Goal: Task Accomplishment & Management: Complete application form

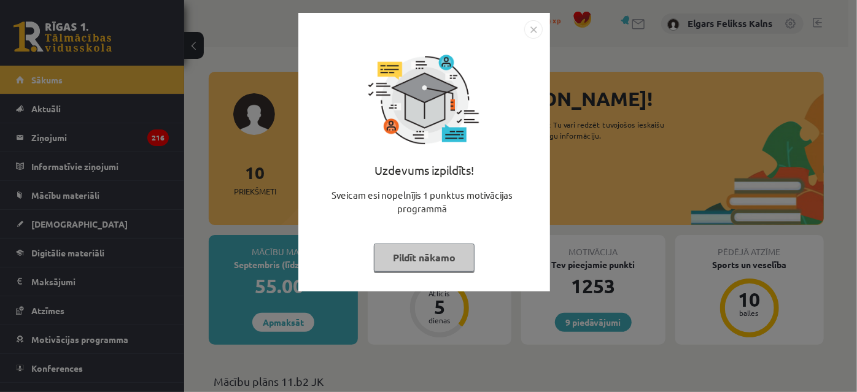
click at [465, 233] on div "Uzdevums izpildīts! Sveicam esi nopelnījis 1 punktus motivācijas programmā Pild…" at bounding box center [424, 162] width 237 height 246
click at [461, 242] on div "Uzdevums izpildīts! Sveicam esi nopelnījis 1 punktus motivācijas programmā Pild…" at bounding box center [424, 162] width 237 height 246
click at [457, 252] on button "Pildīt nākamo" at bounding box center [424, 258] width 101 height 28
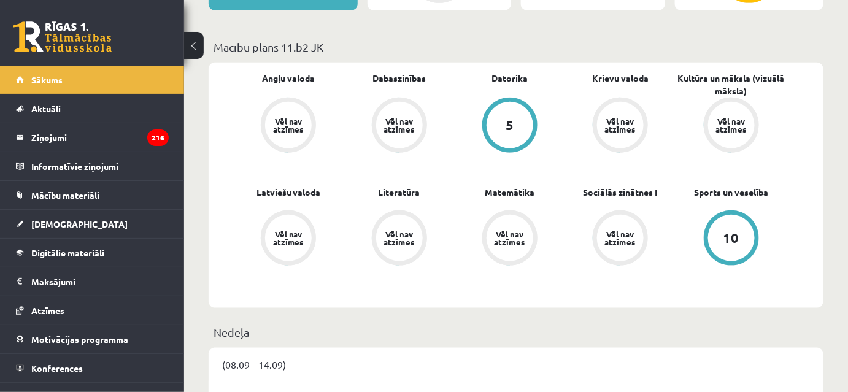
scroll to position [279, 0]
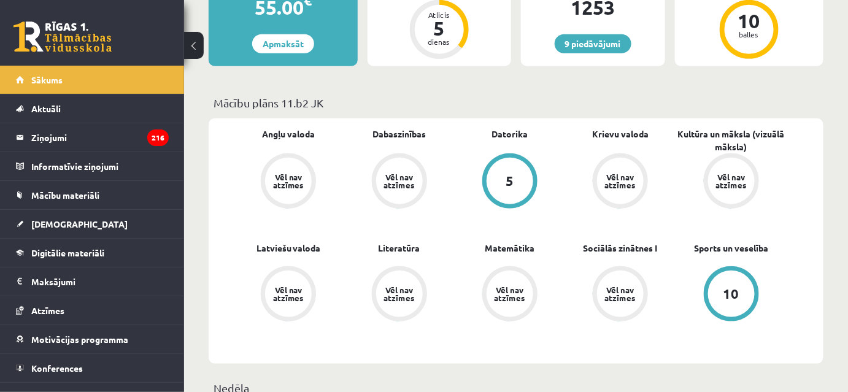
click at [506, 184] on div "5" at bounding box center [510, 181] width 47 height 47
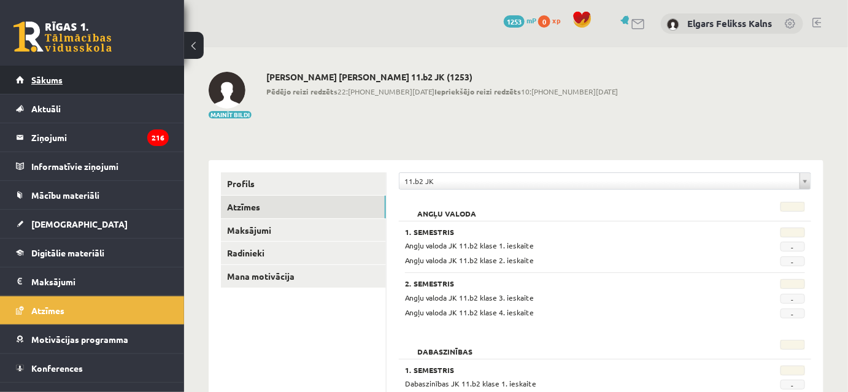
click at [97, 72] on link "Sākums" at bounding box center [92, 80] width 153 height 28
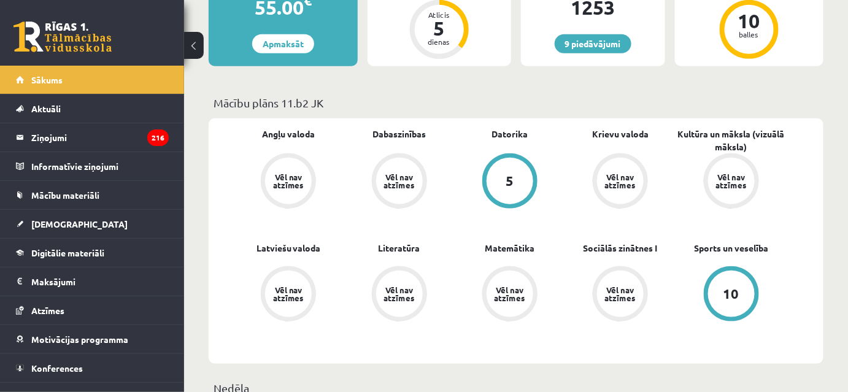
scroll to position [55, 0]
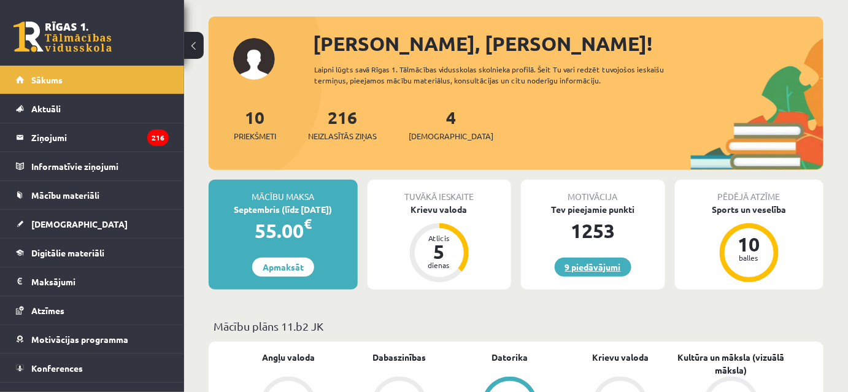
click at [594, 265] on link "9 piedāvājumi" at bounding box center [593, 267] width 77 height 19
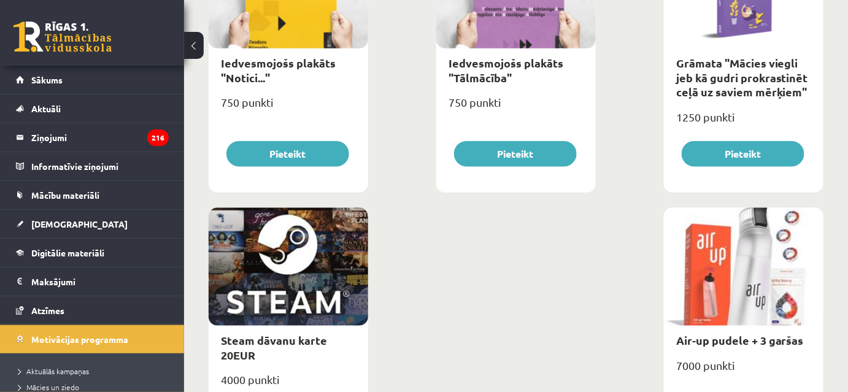
scroll to position [2048, 0]
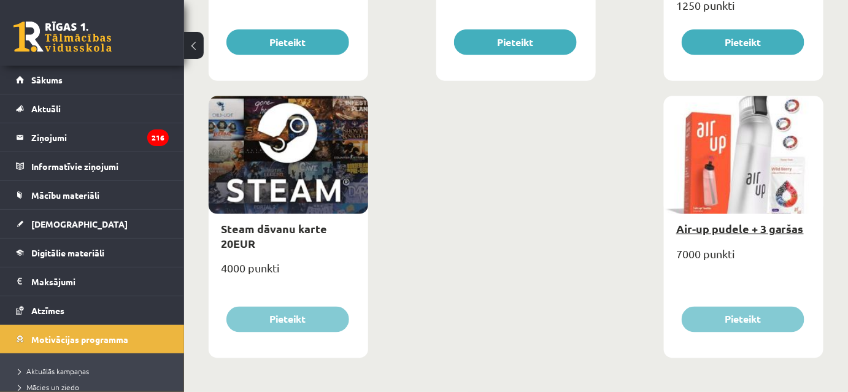
click at [750, 228] on link "Air-up pudele + 3 garšas" at bounding box center [740, 229] width 128 height 14
type input "*"
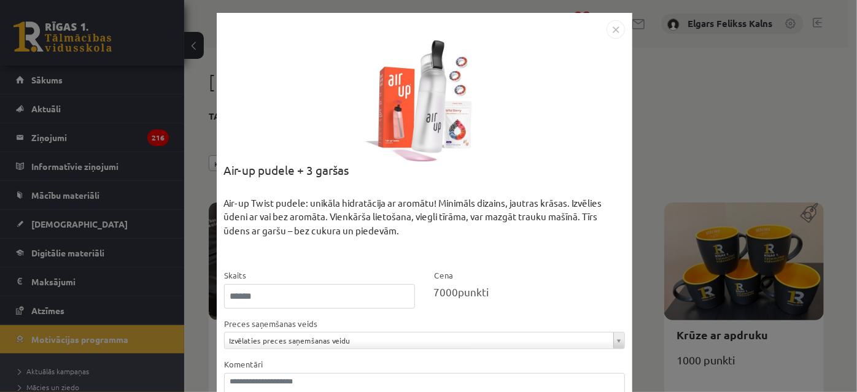
click at [679, 171] on div "**********" at bounding box center [428, 196] width 857 height 392
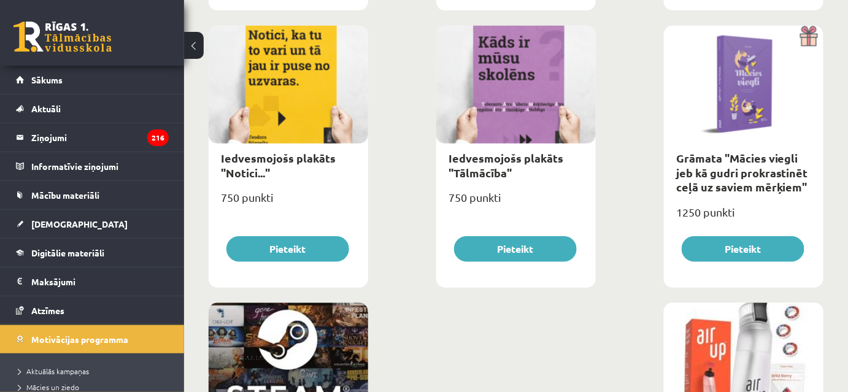
scroll to position [2048, 0]
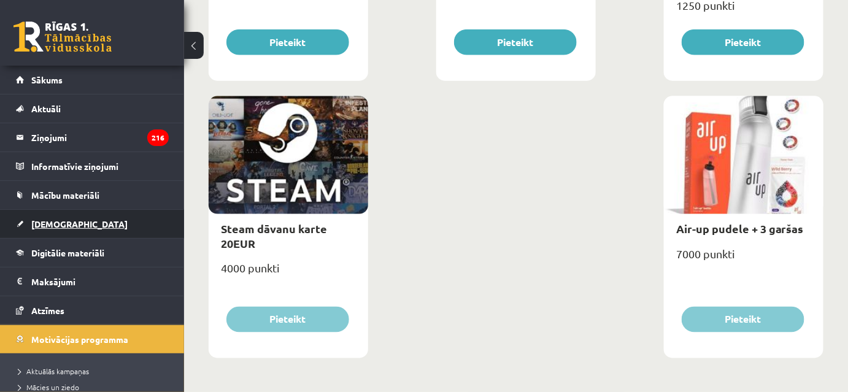
click at [84, 220] on link "[DEMOGRAPHIC_DATA]" at bounding box center [92, 224] width 153 height 28
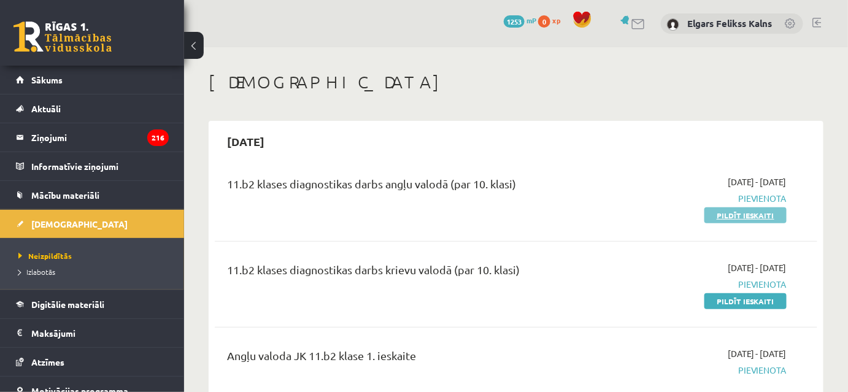
click at [740, 215] on link "Pildīt ieskaiti" at bounding box center [746, 215] width 82 height 16
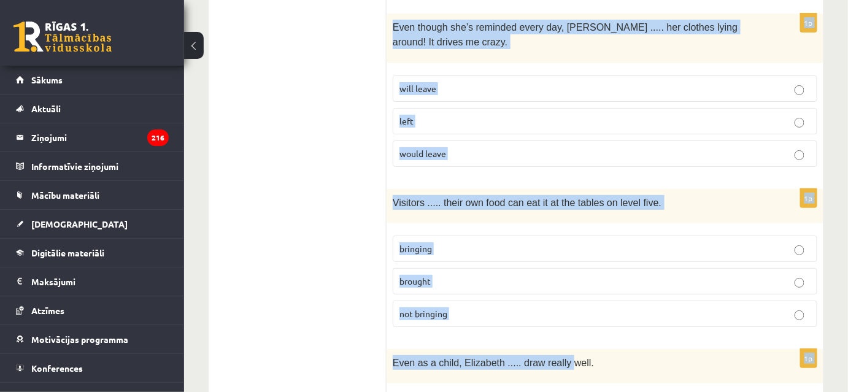
scroll to position [3182, 0]
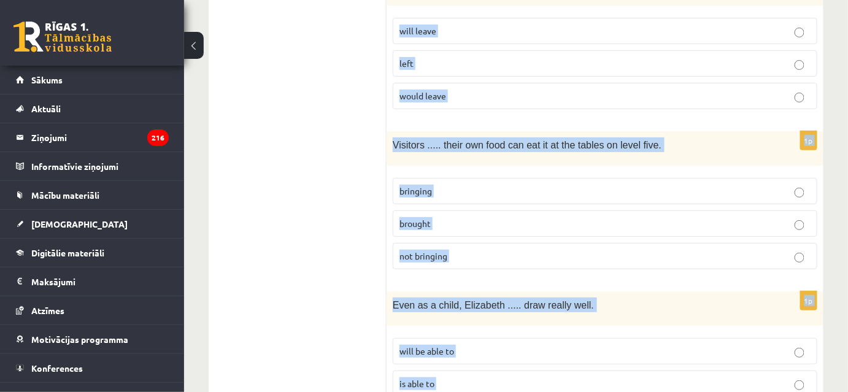
drag, startPoint x: 399, startPoint y: 115, endPoint x: 578, endPoint y: 339, distance: 286.0
copy form "Read the sentence and choose the correct answer. 1p I’m not sure ..... in Paris…"
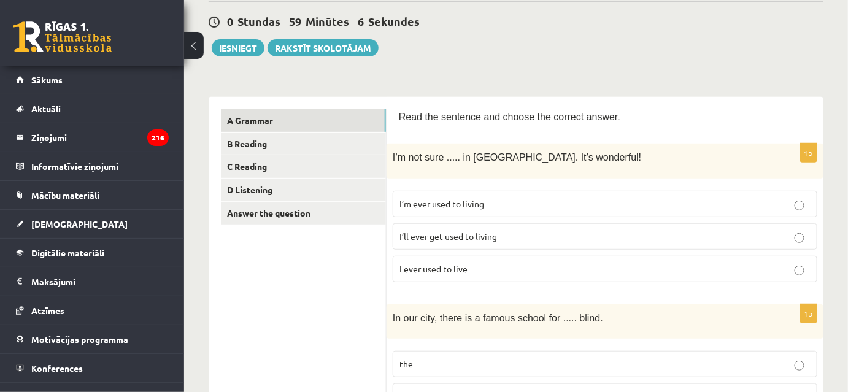
scroll to position [167, 0]
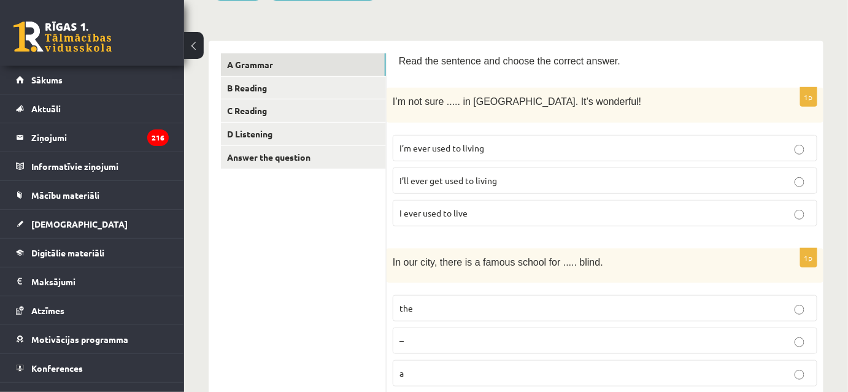
click at [484, 168] on label "I’ll ever get used to living" at bounding box center [605, 181] width 425 height 26
click at [497, 177] on p "I’ll ever get used to living" at bounding box center [605, 180] width 411 height 13
click at [534, 171] on label "I’ll ever get used to living" at bounding box center [605, 181] width 425 height 26
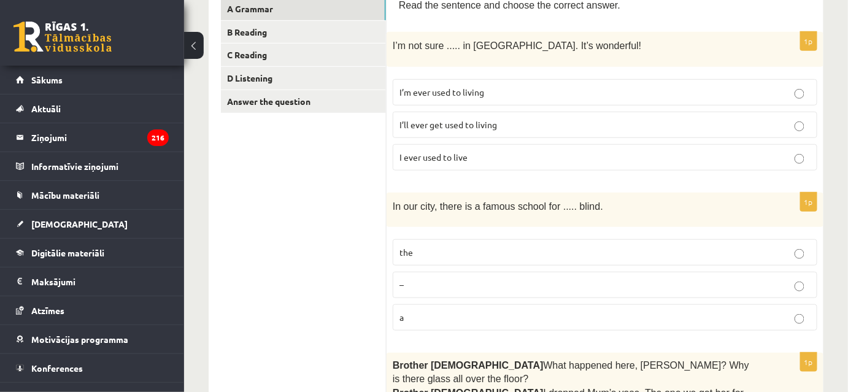
click at [484, 252] on p "the" at bounding box center [605, 252] width 411 height 13
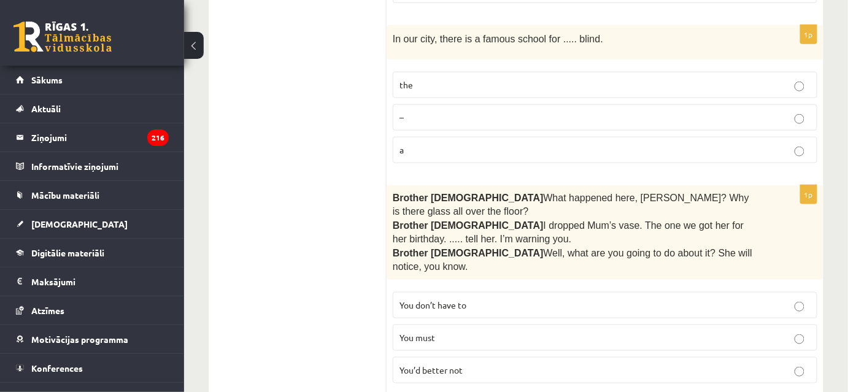
scroll to position [446, 0]
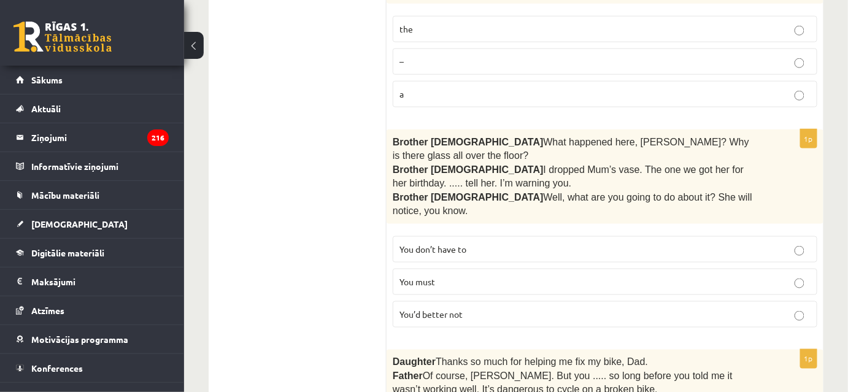
click at [441, 309] on span "You’d better not" at bounding box center [431, 314] width 63 height 11
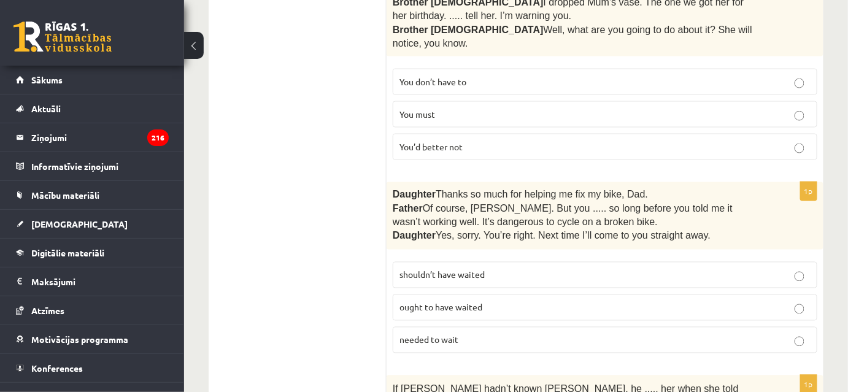
scroll to position [669, 0]
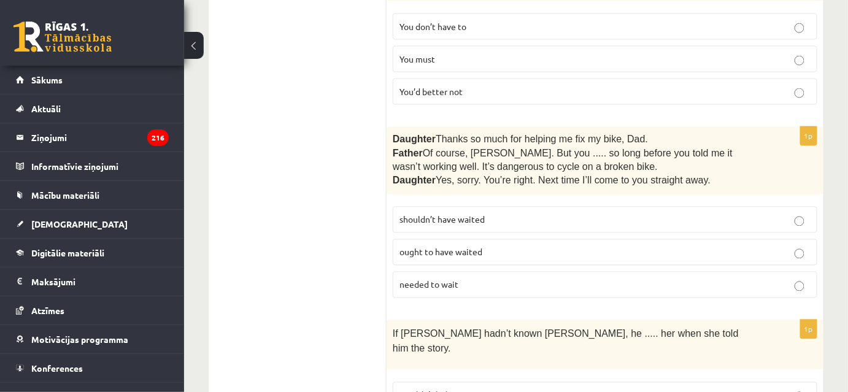
click at [522, 214] on p "shouldn’t have waited" at bounding box center [605, 220] width 411 height 13
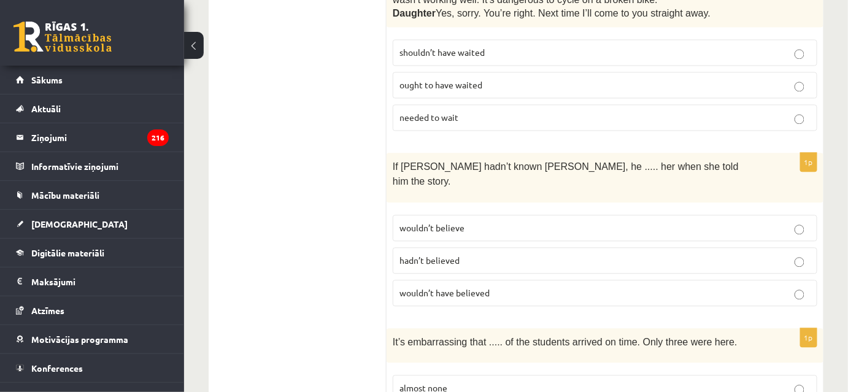
click at [554, 222] on p "wouldn’t believe" at bounding box center [605, 228] width 411 height 13
click at [506, 287] on p "wouldn’t have believed" at bounding box center [605, 293] width 411 height 13
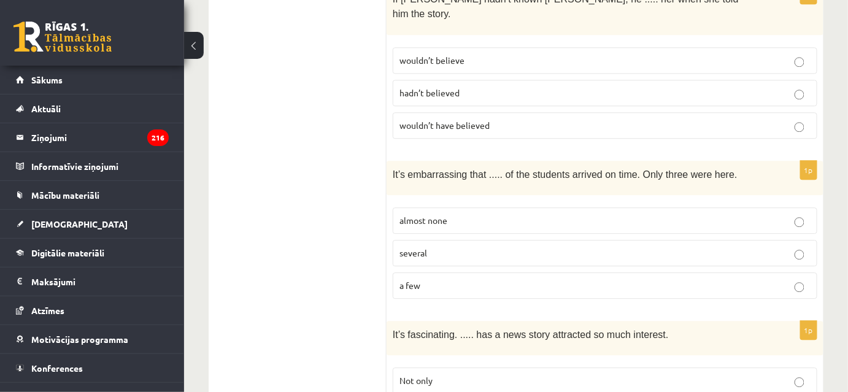
scroll to position [1060, 0]
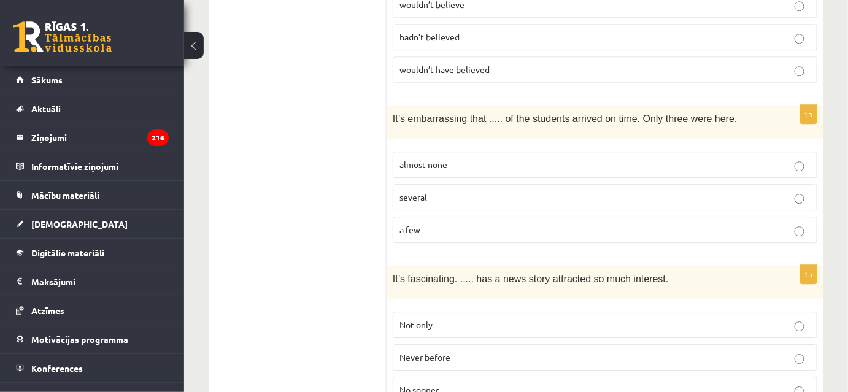
click at [466, 114] on span "It’s embarrassing that ..... of the students arrived on time. Only three were h…" at bounding box center [565, 119] width 345 height 10
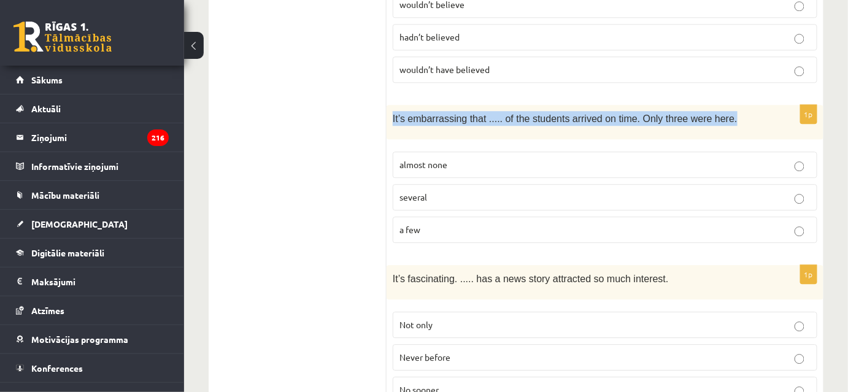
click at [466, 114] on span "It’s embarrassing that ..... of the students arrived on time. Only three were h…" at bounding box center [565, 119] width 345 height 10
click at [466, 105] on div "It’s embarrassing that ..... of the students arrived on time. Only three were h…" at bounding box center [605, 122] width 437 height 34
click at [467, 114] on span "It’s embarrassing that ..... of the students arrived on time. Only three were h…" at bounding box center [565, 119] width 345 height 10
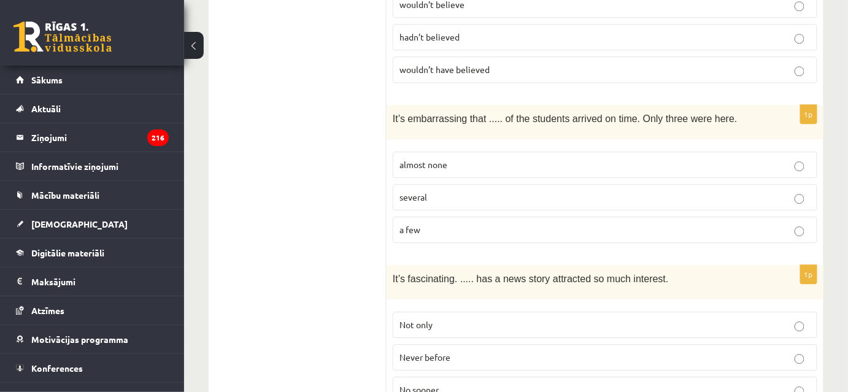
click at [509, 105] on div "1p It’s embarrassing that ..... of the students arrived on time. Only three wer…" at bounding box center [605, 179] width 437 height 148
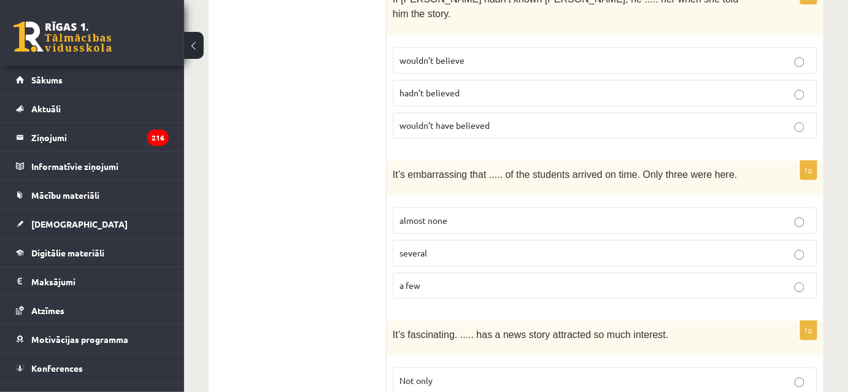
click at [462, 207] on label "almost none" at bounding box center [605, 220] width 425 height 26
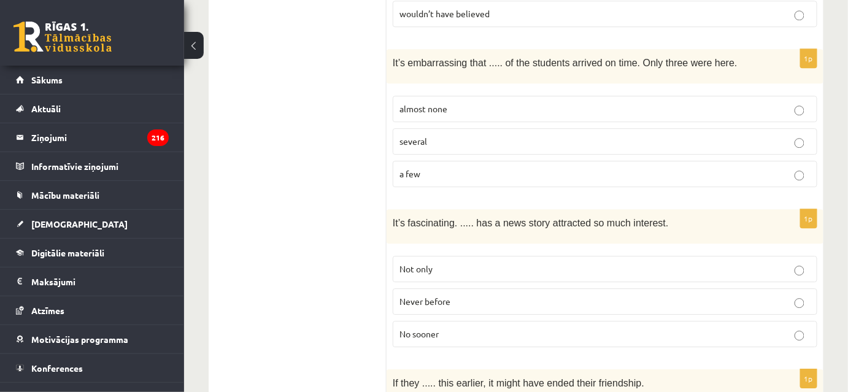
click at [453, 295] on p "Never before" at bounding box center [605, 301] width 411 height 13
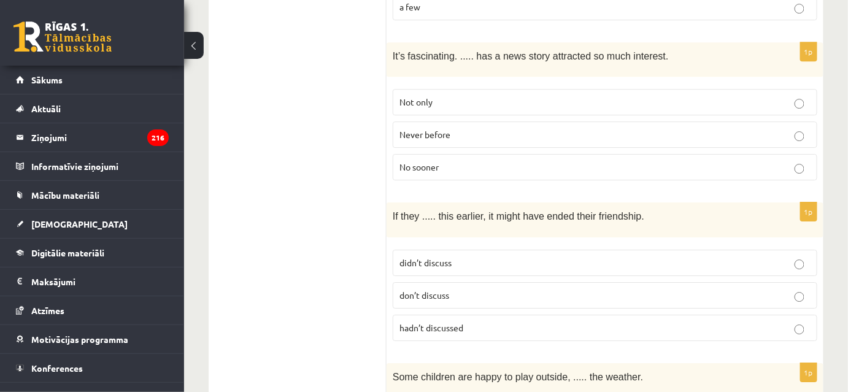
click at [457, 322] on span "hadn’t discussed" at bounding box center [432, 327] width 64 height 11
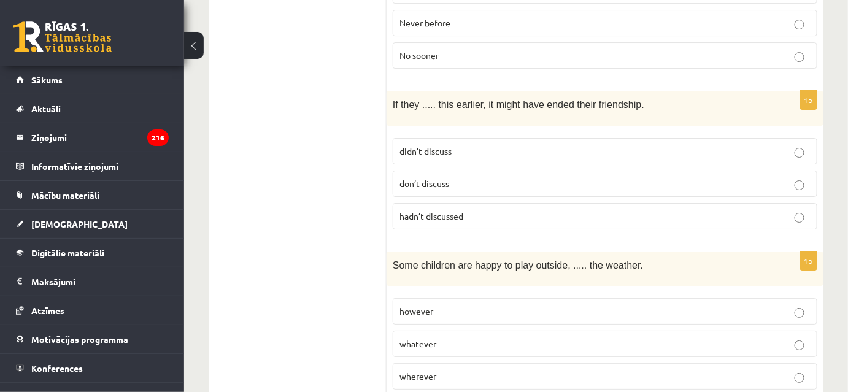
scroll to position [1450, 0]
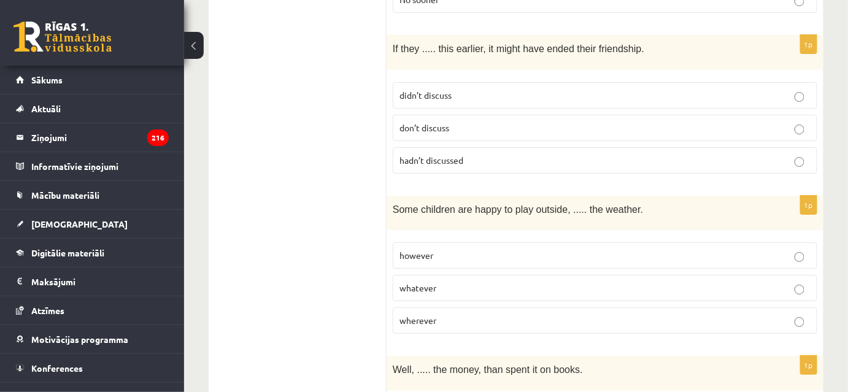
click at [557, 282] on p "whatever" at bounding box center [605, 288] width 411 height 13
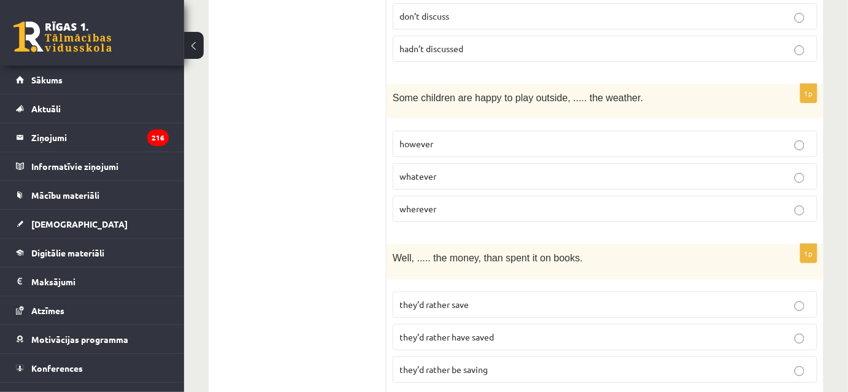
scroll to position [1618, 0]
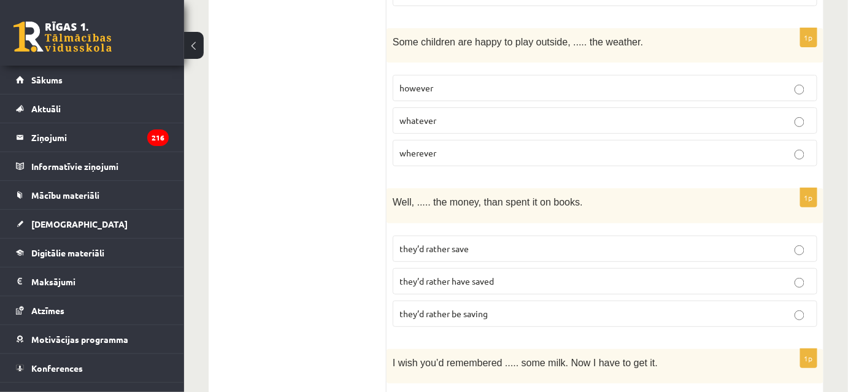
click at [519, 242] on p "they’d rather save" at bounding box center [605, 248] width 411 height 13
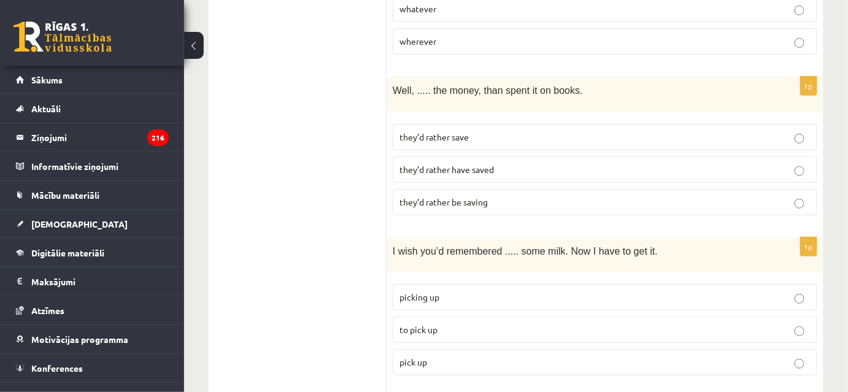
scroll to position [1785, 0]
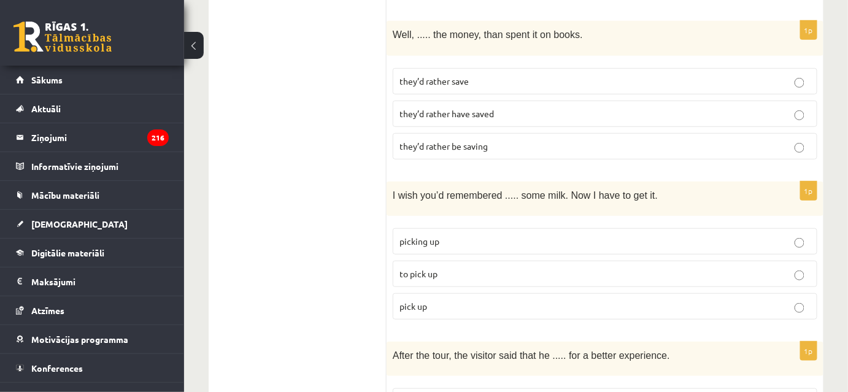
click at [490, 300] on p "pick up" at bounding box center [605, 306] width 411 height 13
click at [492, 268] on p "to pick up" at bounding box center [605, 274] width 411 height 13
click at [487, 261] on label "to pick up" at bounding box center [605, 274] width 425 height 26
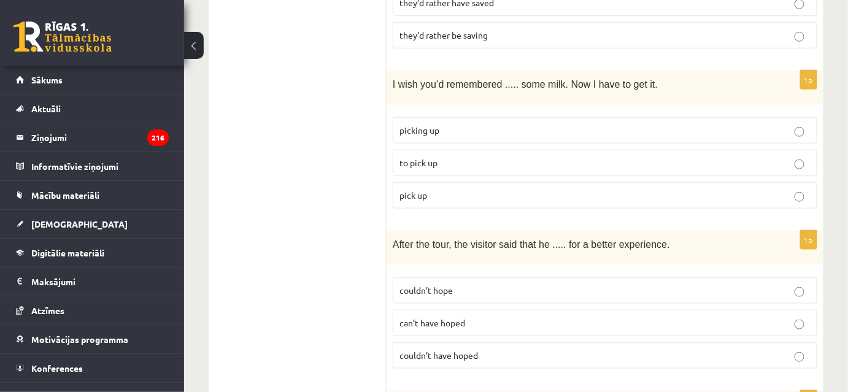
scroll to position [1952, 0]
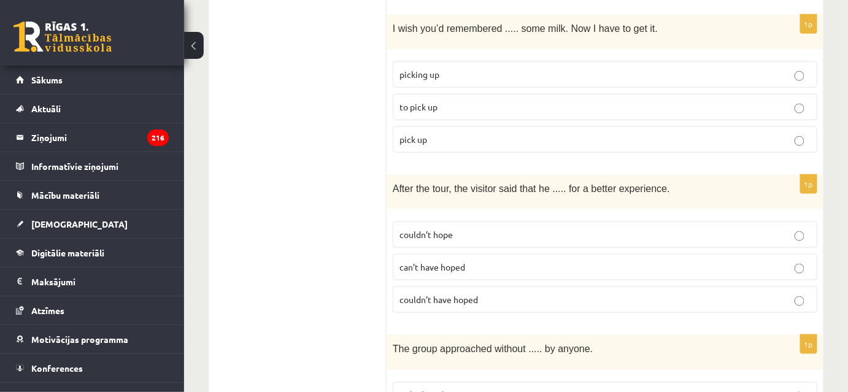
click at [510, 254] on label "can’t have hoped" at bounding box center [605, 267] width 425 height 26
click at [493, 293] on p "couldn’t have hoped" at bounding box center [605, 299] width 411 height 13
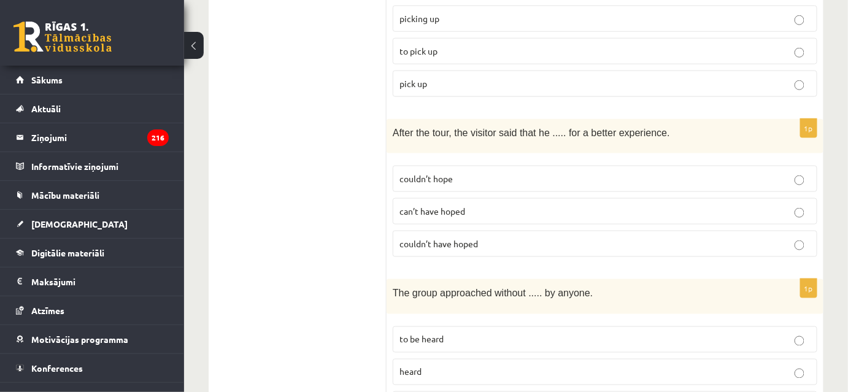
scroll to position [2064, 0]
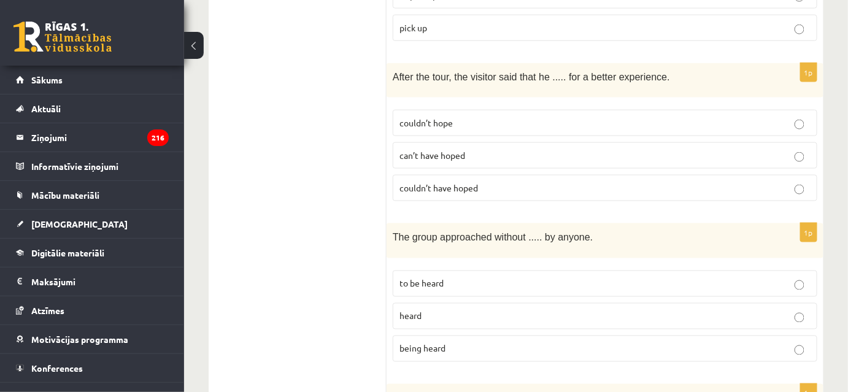
click at [465, 342] on p "being heard" at bounding box center [605, 348] width 411 height 13
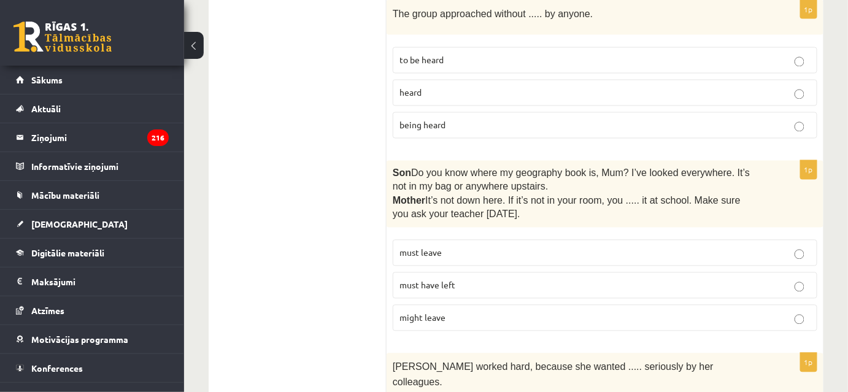
scroll to position [2343, 0]
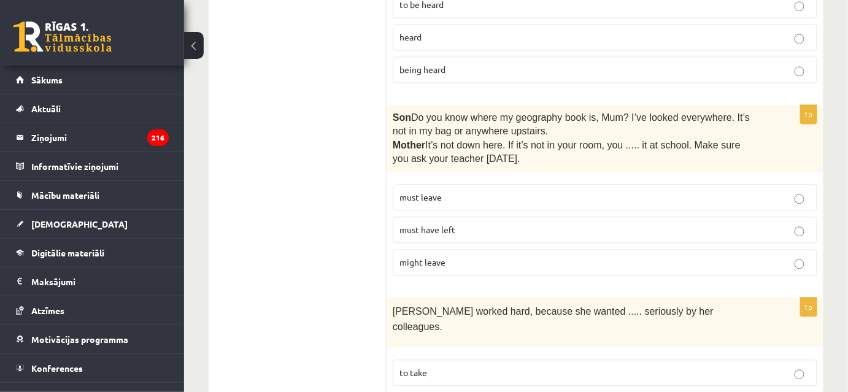
click at [464, 223] on p "must have left" at bounding box center [605, 229] width 411 height 13
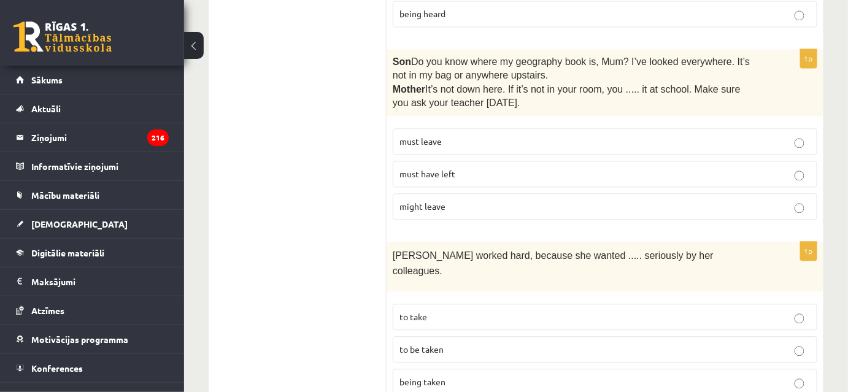
scroll to position [2455, 0]
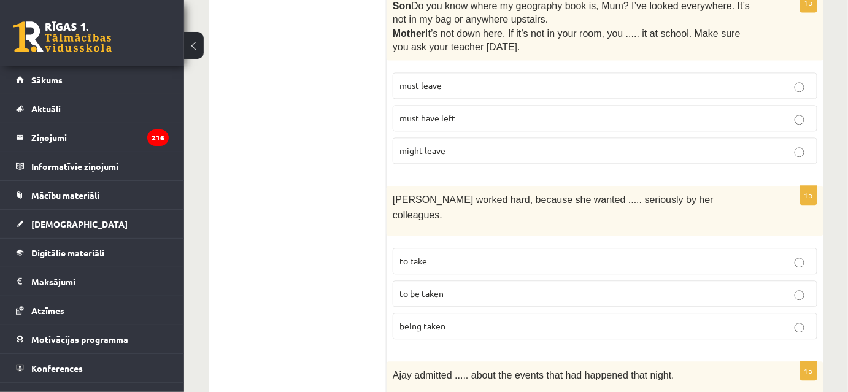
click at [491, 287] on p "to be taken" at bounding box center [605, 293] width 411 height 13
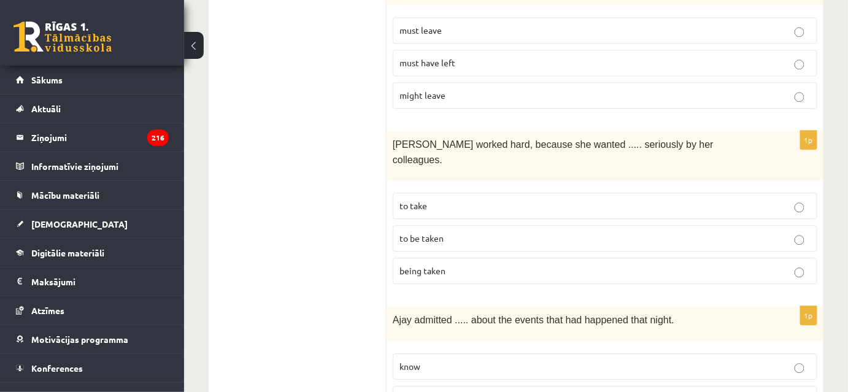
scroll to position [2566, 0]
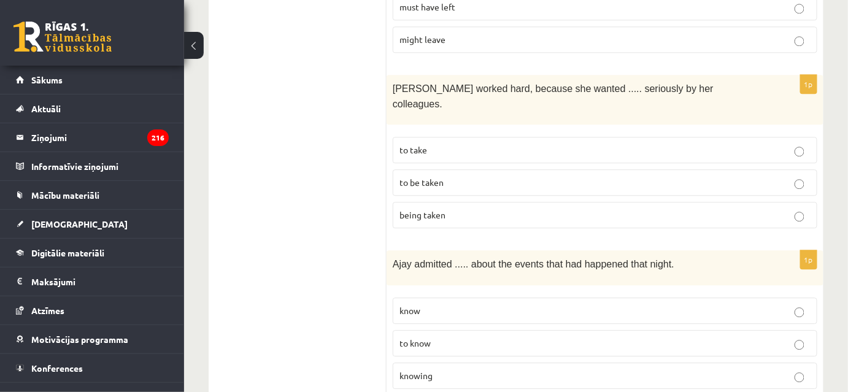
click at [463, 369] on p "knowing" at bounding box center [605, 375] width 411 height 13
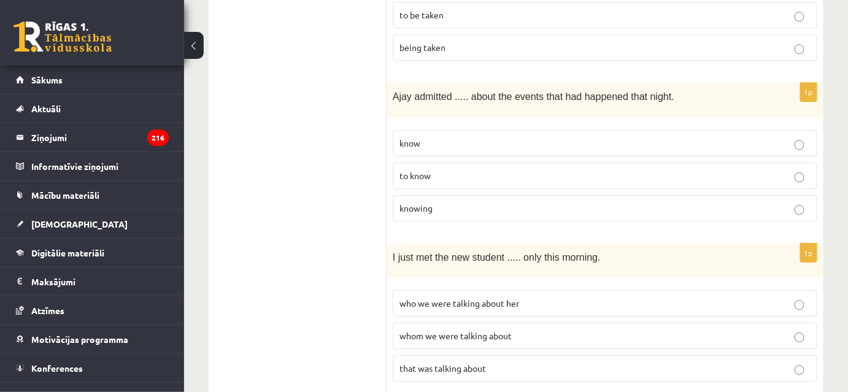
scroll to position [2790, 0]
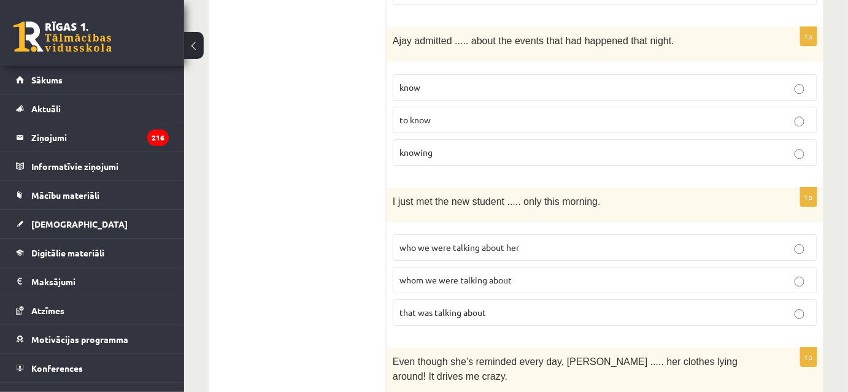
click at [450, 274] on span "whom we were talking about" at bounding box center [456, 279] width 112 height 11
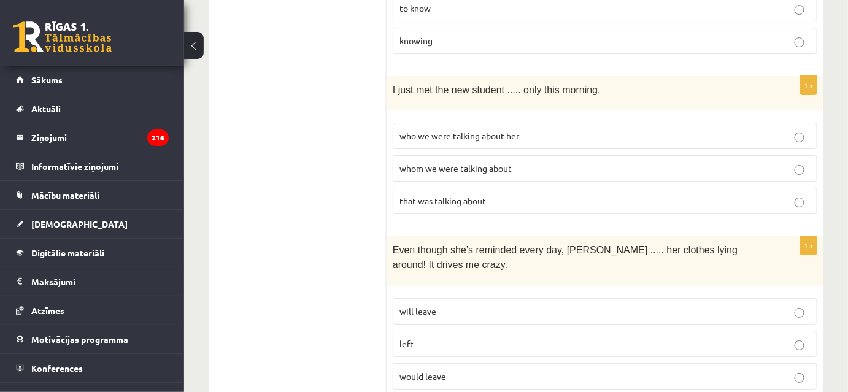
scroll to position [2957, 0]
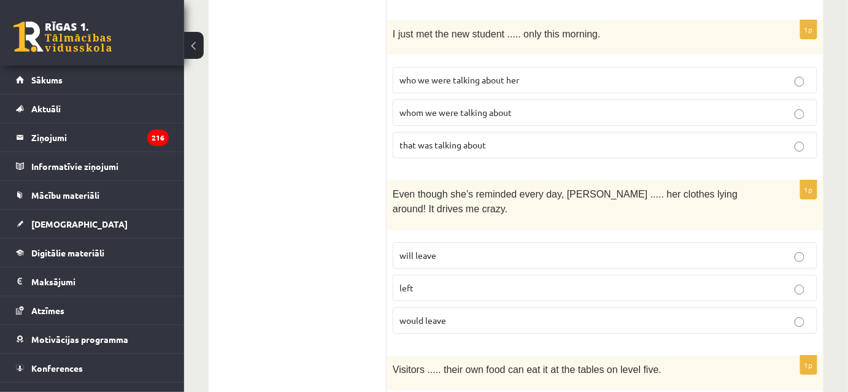
click at [462, 249] on p "will leave" at bounding box center [605, 255] width 411 height 13
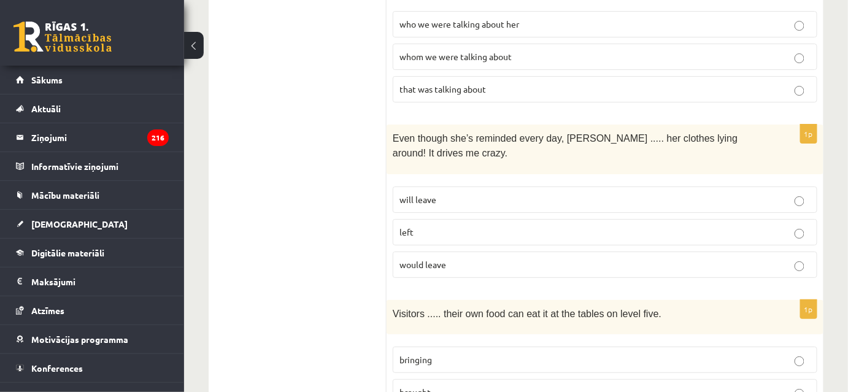
scroll to position [3124, 0]
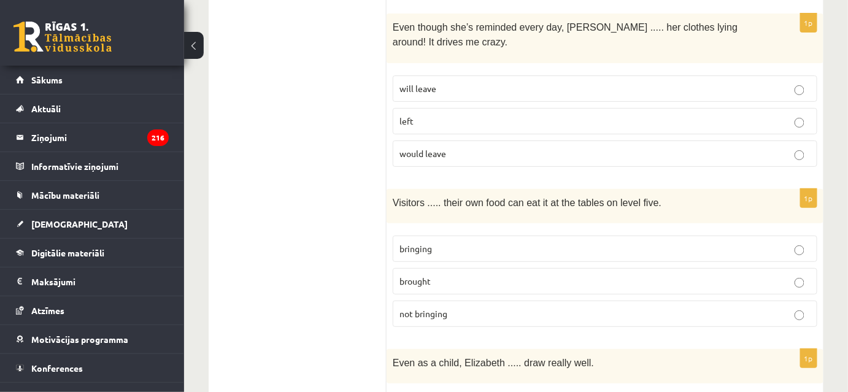
click at [433, 242] on p "bringing" at bounding box center [605, 248] width 411 height 13
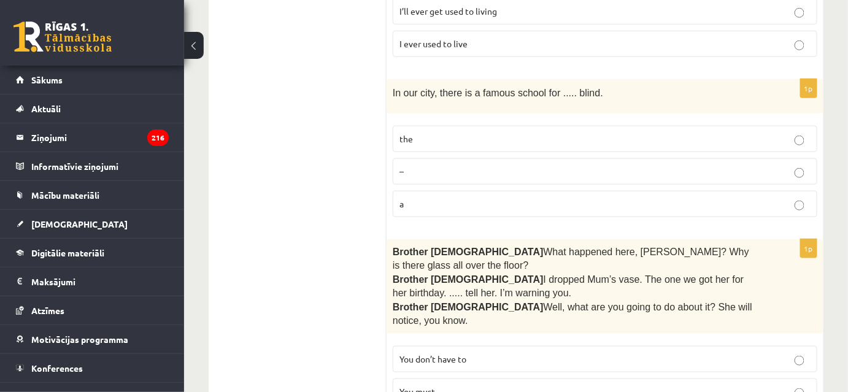
scroll to position [1, 0]
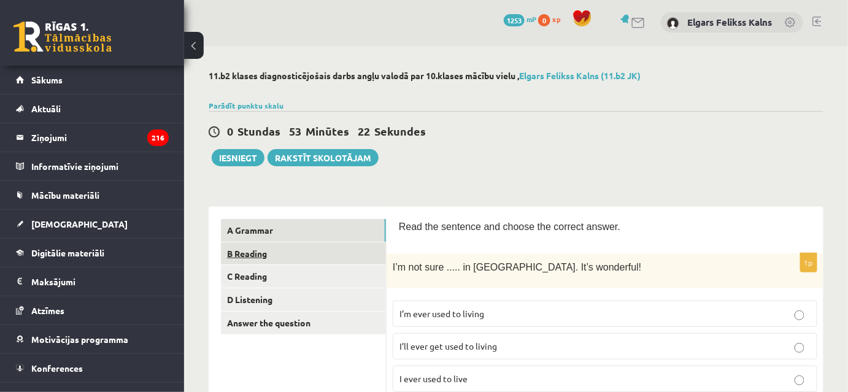
click at [346, 247] on link "B Reading" at bounding box center [303, 253] width 165 height 23
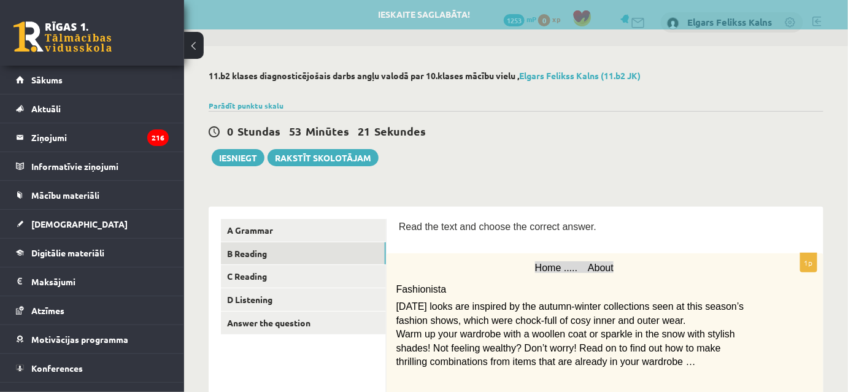
scroll to position [113, 0]
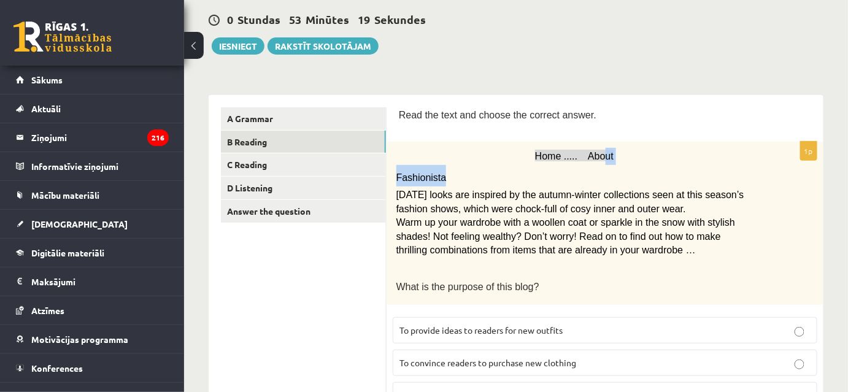
drag, startPoint x: 603, startPoint y: 160, endPoint x: 596, endPoint y: 166, distance: 9.1
click at [596, 166] on div "Home ..... About Fashionista Today’s looks are inspired by the autumn-winter co…" at bounding box center [605, 223] width 437 height 163
click at [587, 191] on span "Today’s looks are inspired by the autumn-winter collections seen at this season…" at bounding box center [570, 202] width 348 height 24
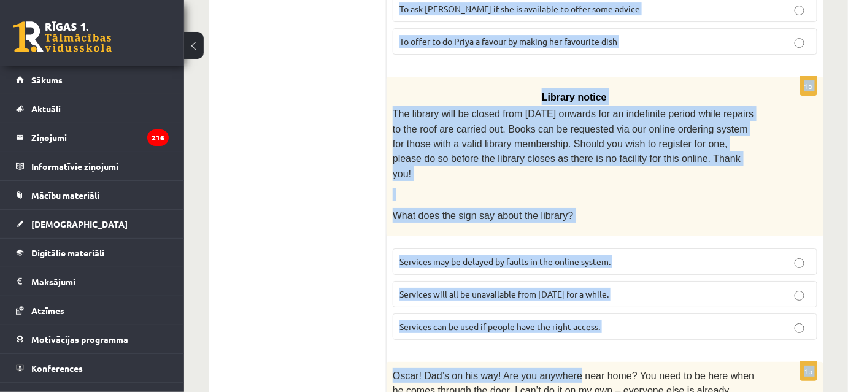
scroll to position [1598, 0]
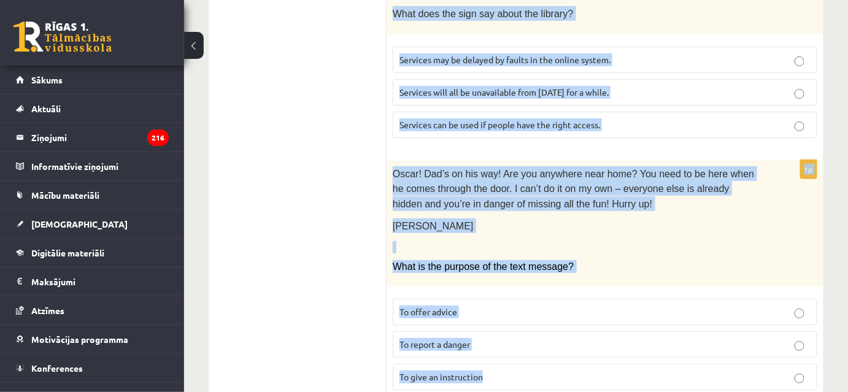
drag, startPoint x: 389, startPoint y: 110, endPoint x: 574, endPoint y: 307, distance: 269.6
copy form "Read the text and choose the correct answer. 1p Home ..... About Fashionista To…"
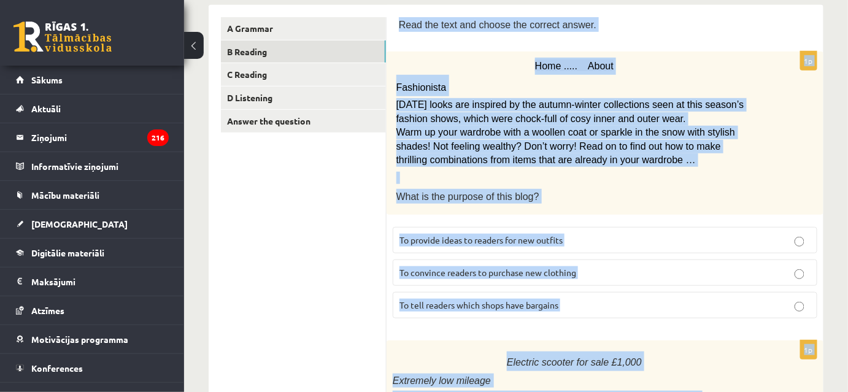
scroll to position [0, 0]
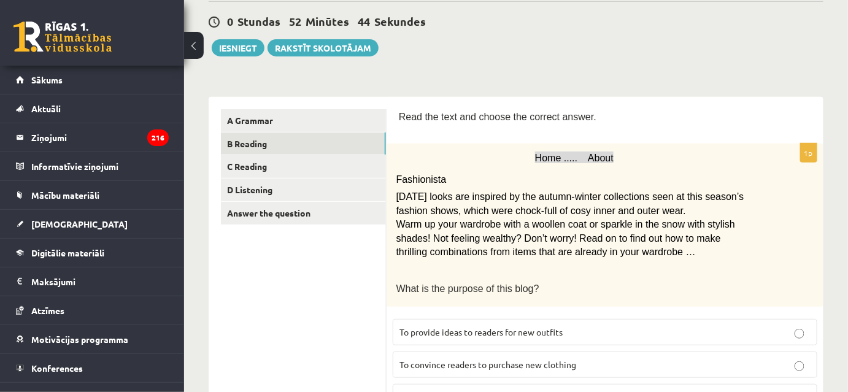
scroll to position [223, 0]
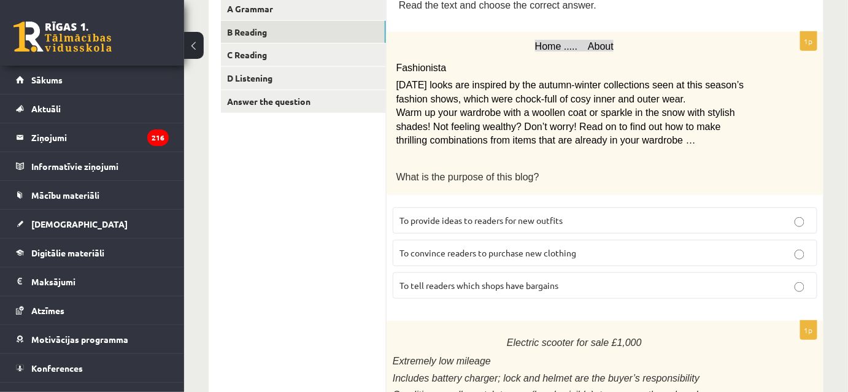
click at [510, 228] on label "To provide ideas to readers for new outfits" at bounding box center [605, 220] width 425 height 26
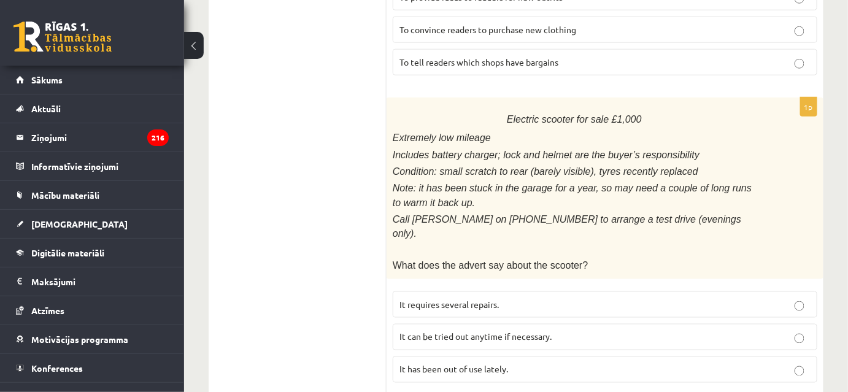
click at [549, 363] on p "It has been out of use lately." at bounding box center [605, 369] width 411 height 13
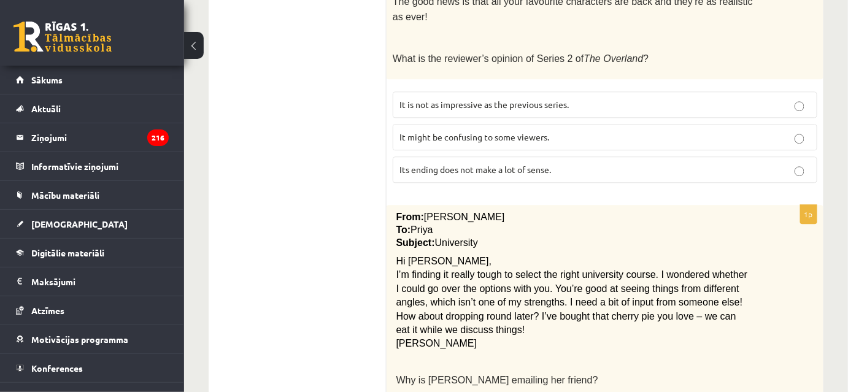
scroll to position [781, 0]
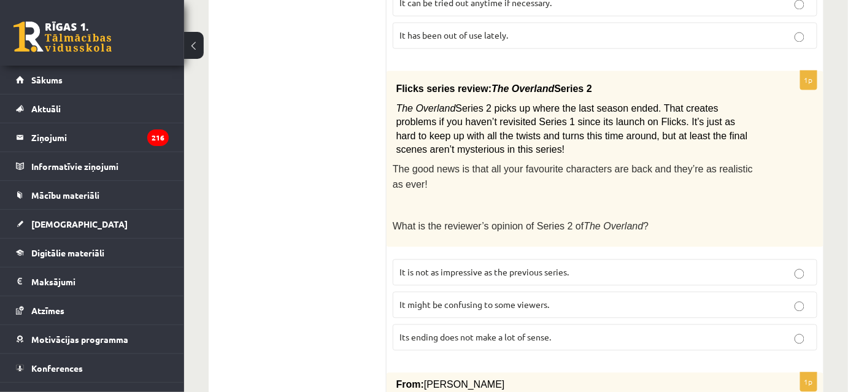
click at [489, 292] on label "It might be confusing to some viewers." at bounding box center [605, 305] width 425 height 26
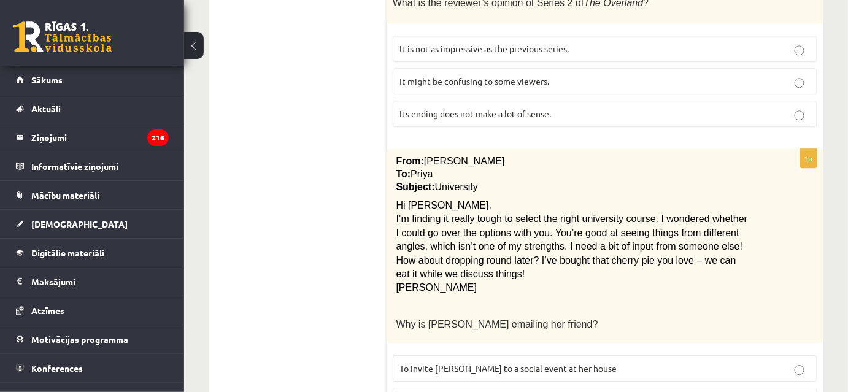
scroll to position [1172, 0]
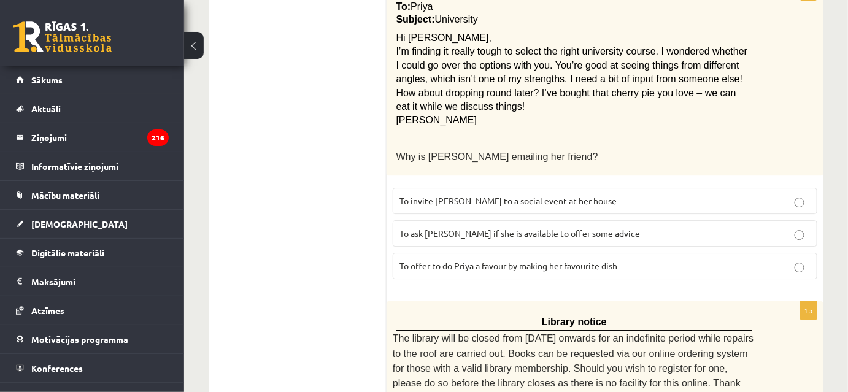
click at [496, 220] on label "To ask Priya if she is available to offer some advice" at bounding box center [605, 233] width 425 height 26
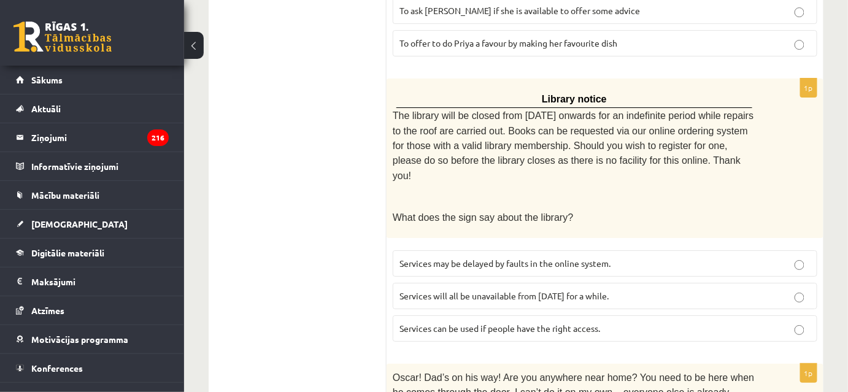
click at [514, 323] on span "Services can be used if people have the right access." at bounding box center [500, 328] width 201 height 11
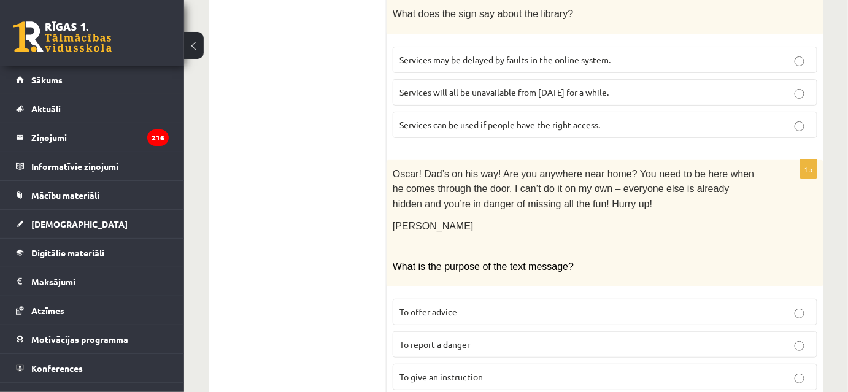
click at [482, 371] on p "To give an instruction" at bounding box center [605, 377] width 411 height 13
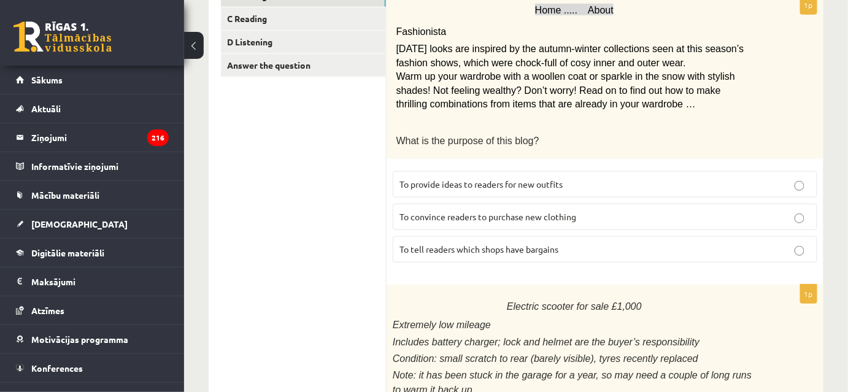
scroll to position [0, 0]
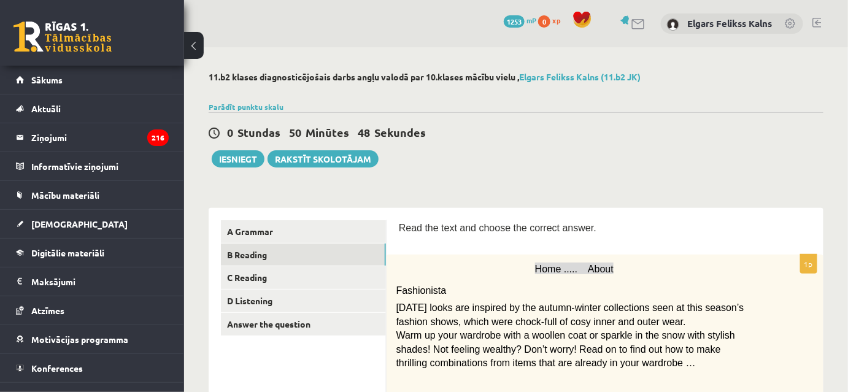
click at [280, 268] on link "C Reading" at bounding box center [303, 277] width 165 height 23
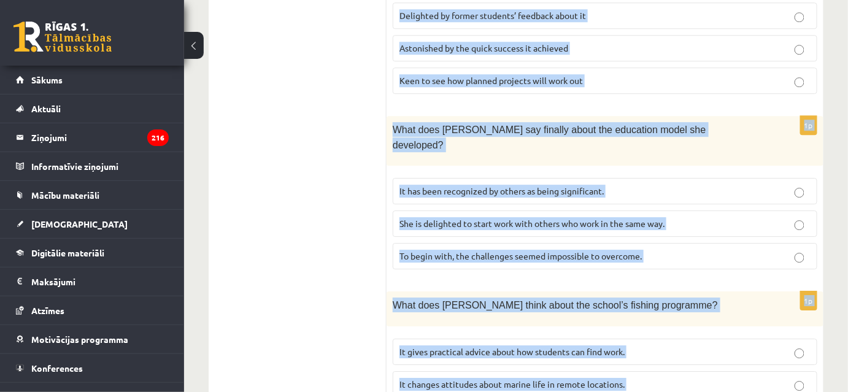
scroll to position [1359, 0]
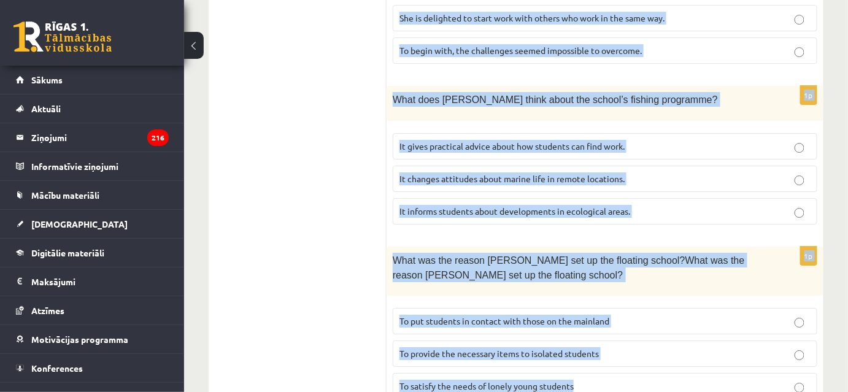
drag, startPoint x: 398, startPoint y: 227, endPoint x: 854, endPoint y: 331, distance: 468.4
copy form "Read the article about an unusual school and choose the correct answer for each…"
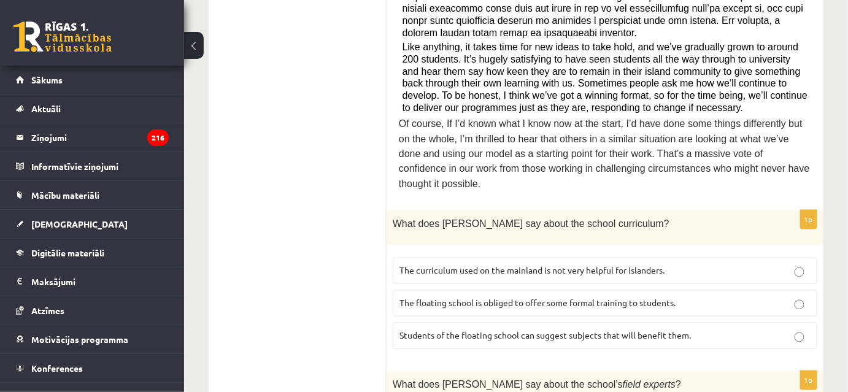
drag, startPoint x: 437, startPoint y: 241, endPoint x: 435, endPoint y: 233, distance: 8.2
click at [436, 265] on span "The curriculum used on the mainland is not very helpful for islanders." at bounding box center [532, 270] width 265 height 11
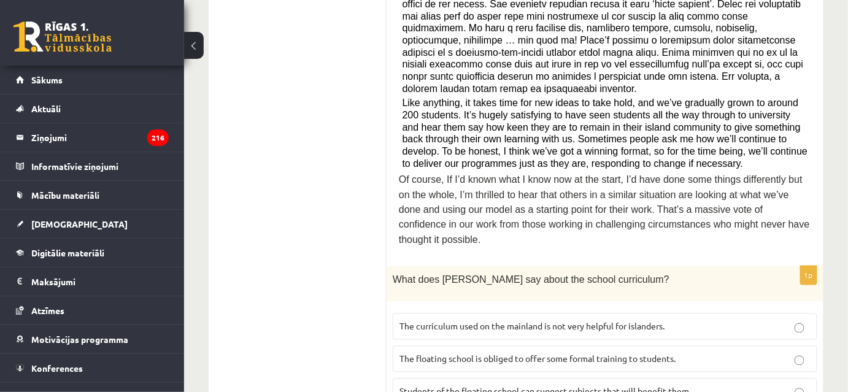
scroll to position [746, 0]
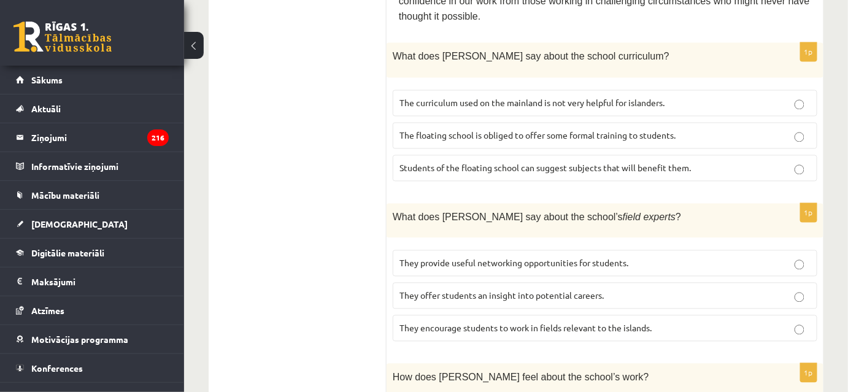
click at [478, 283] on label "They offer students an insight into potential careers." at bounding box center [605, 296] width 425 height 26
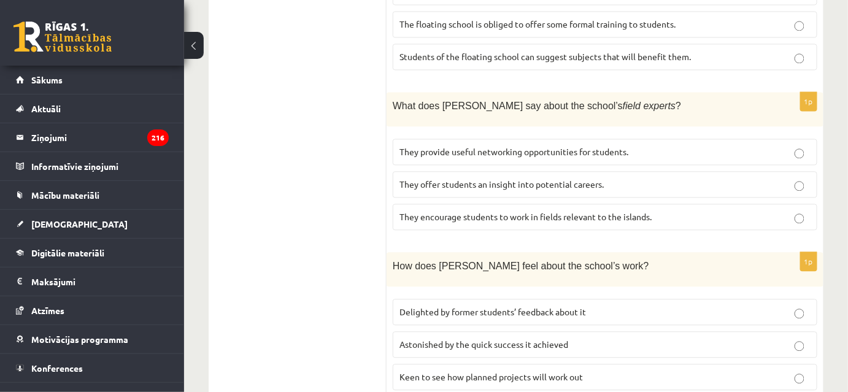
scroll to position [913, 0]
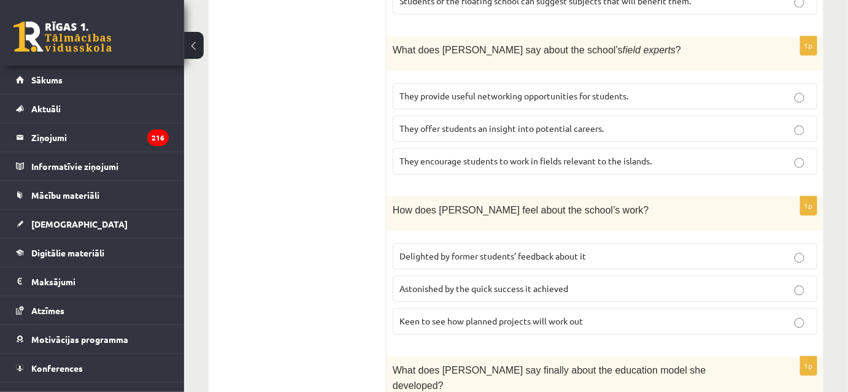
click at [501, 250] on span "Delighted by former students’ feedback about it" at bounding box center [493, 255] width 187 height 11
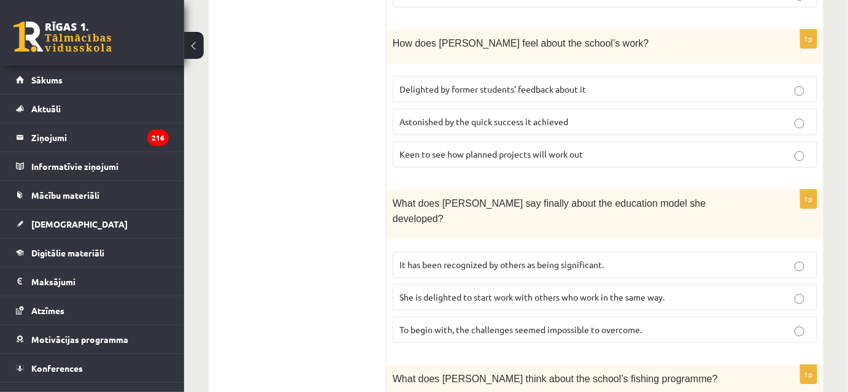
click at [471, 259] on span "It has been recognized by others as being significant." at bounding box center [502, 264] width 204 height 11
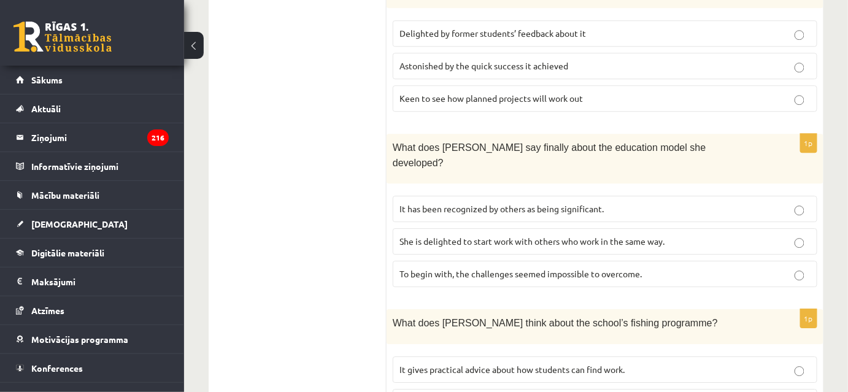
scroll to position [1192, 0]
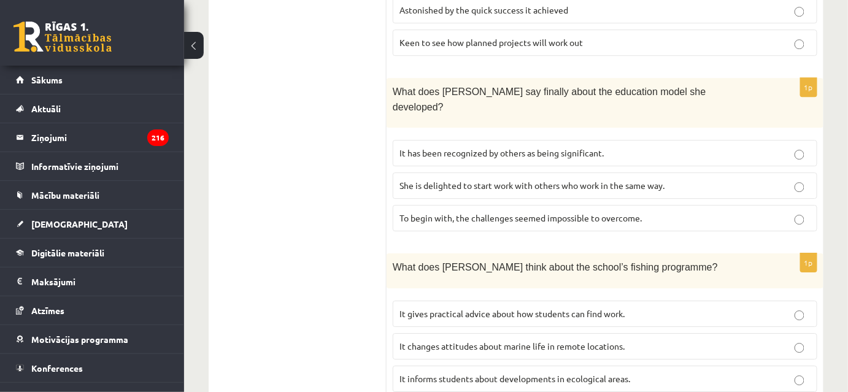
click at [428, 373] on span "It informs students about developments in ecological areas." at bounding box center [515, 378] width 231 height 11
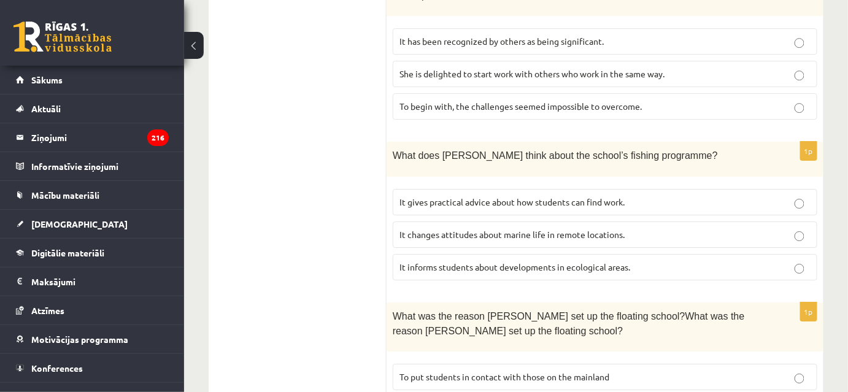
scroll to position [1359, 0]
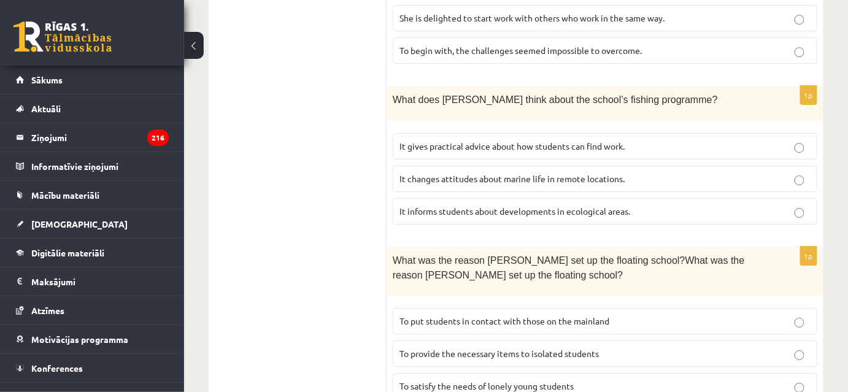
click at [535, 341] on label "To provide the necessary items to isolated students" at bounding box center [605, 354] width 425 height 26
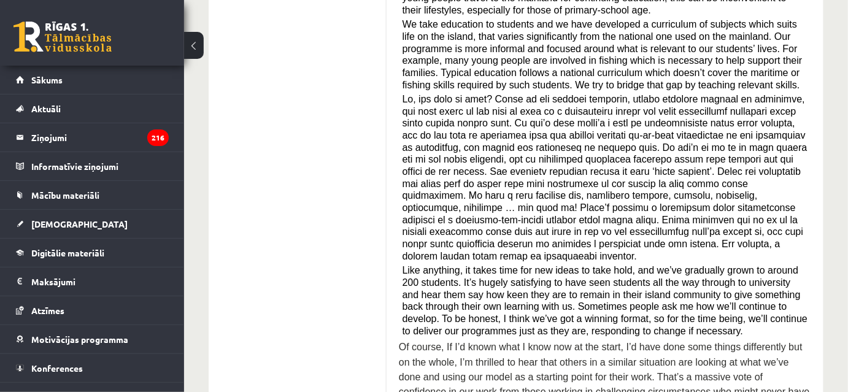
scroll to position [0, 0]
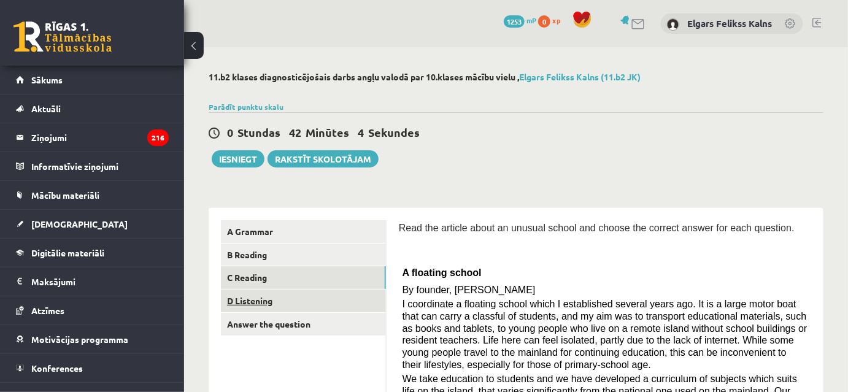
click at [342, 299] on link "D Listening" at bounding box center [303, 301] width 165 height 23
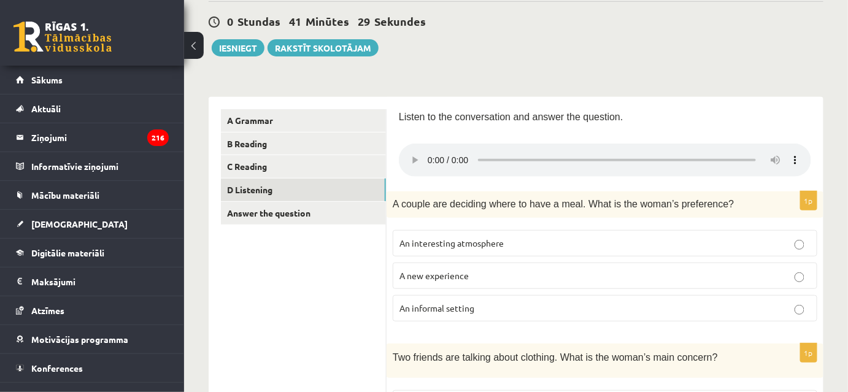
scroll to position [167, 0]
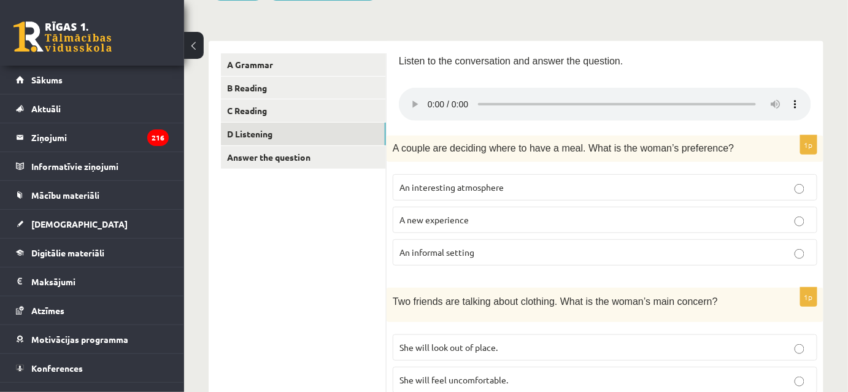
click at [466, 242] on label "An informal setting" at bounding box center [605, 252] width 425 height 26
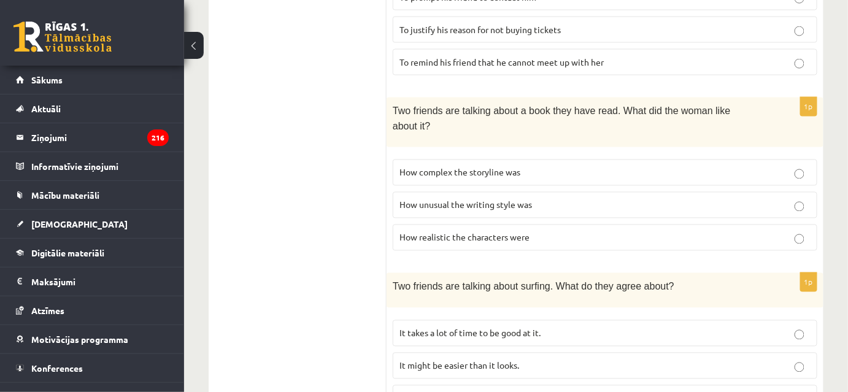
scroll to position [725, 0]
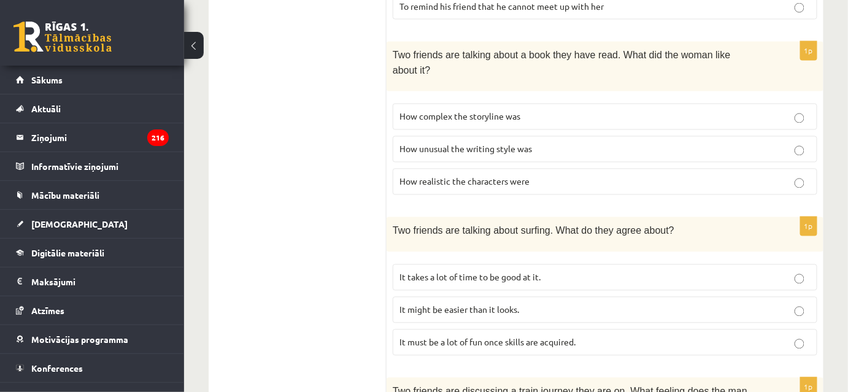
click at [450, 265] on label "It takes a lot of time to be good at it." at bounding box center [605, 278] width 425 height 26
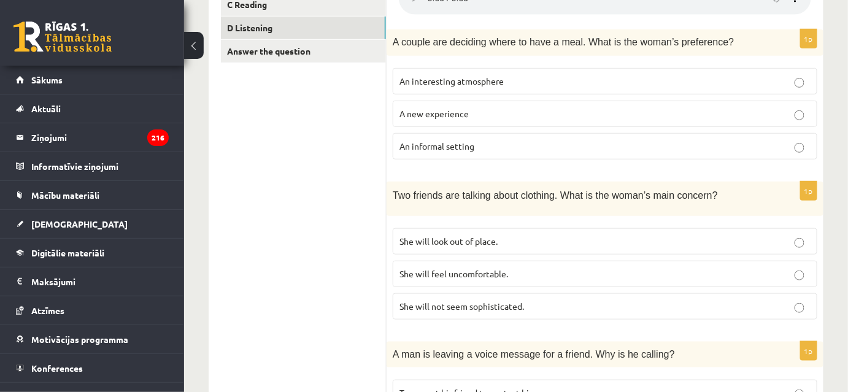
scroll to position [441, 0]
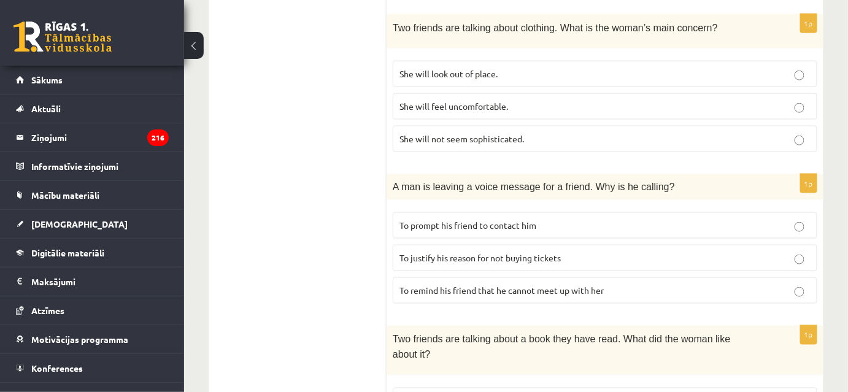
click at [514, 255] on span "To justify his reason for not buying tickets" at bounding box center [480, 257] width 161 height 11
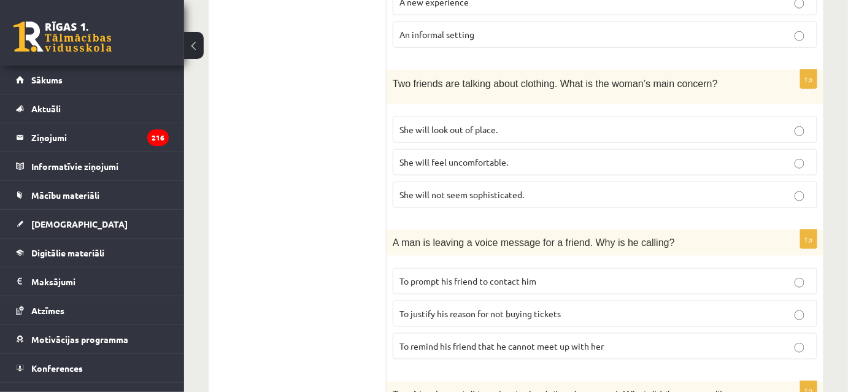
scroll to position [608, 0]
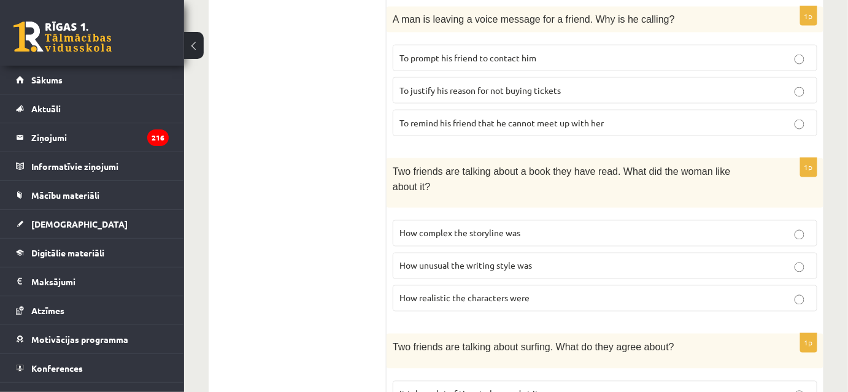
click at [512, 292] on p "How realistic the characters were" at bounding box center [605, 298] width 411 height 13
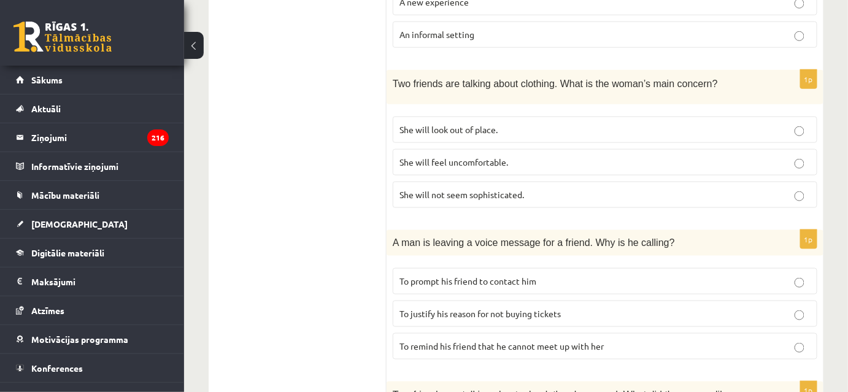
scroll to position [273, 0]
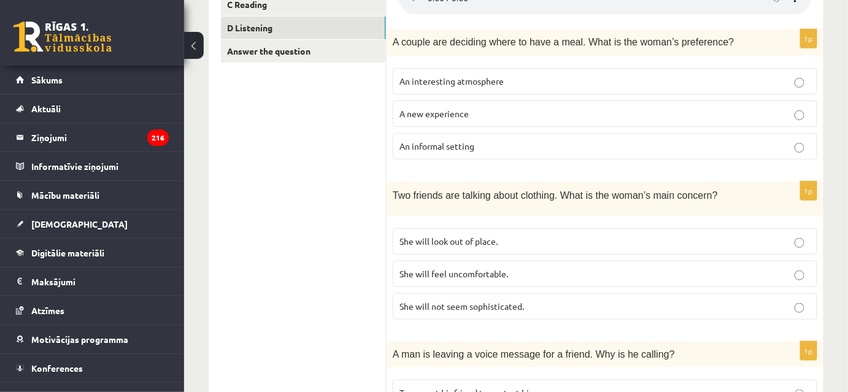
click at [514, 268] on p "She will feel uncomfortable." at bounding box center [605, 274] width 411 height 13
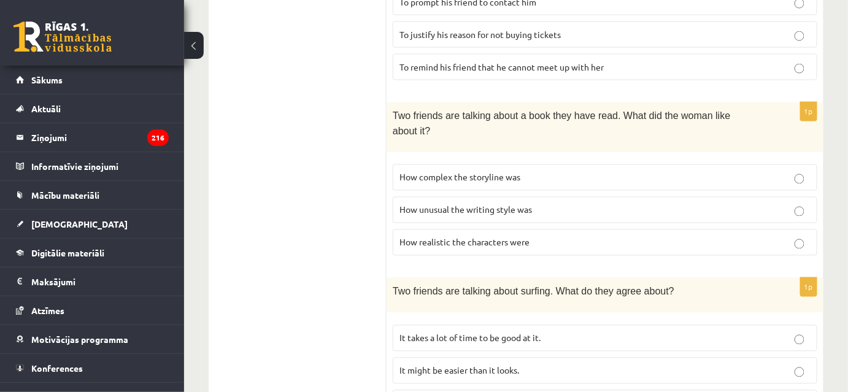
scroll to position [441, 0]
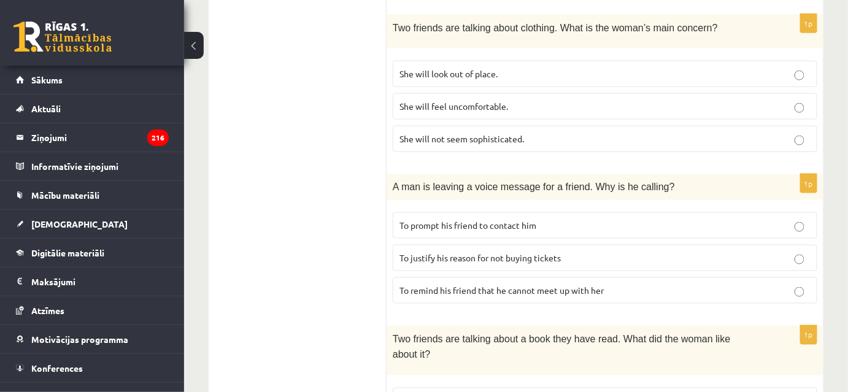
click at [492, 146] on label "She will not seem sophisticated." at bounding box center [605, 139] width 425 height 26
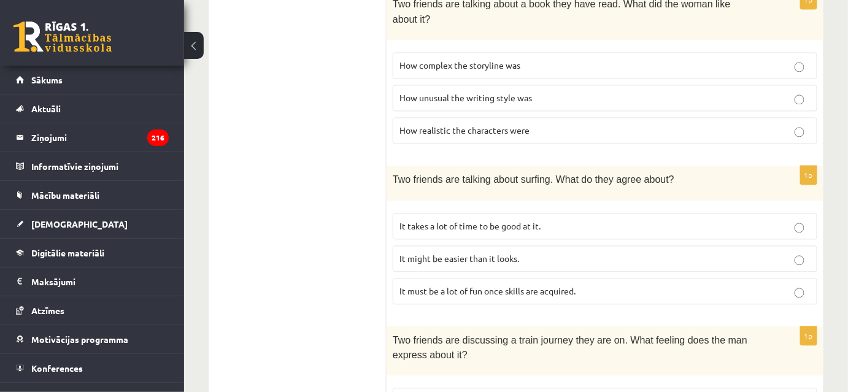
scroll to position [887, 0]
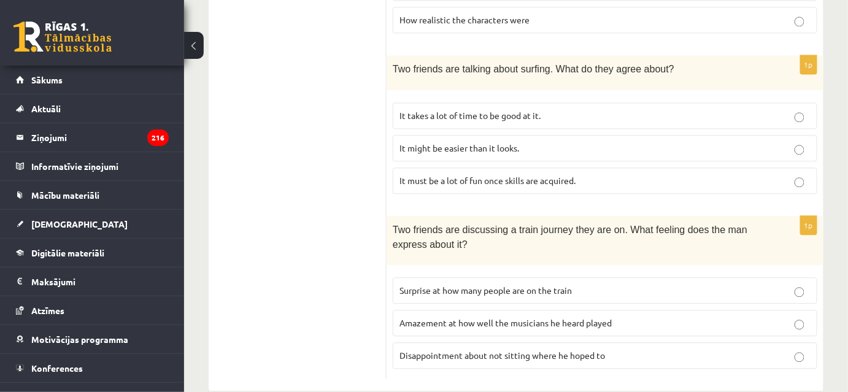
click at [530, 349] on p "Disappointment about not sitting where he hoped to" at bounding box center [605, 355] width 411 height 13
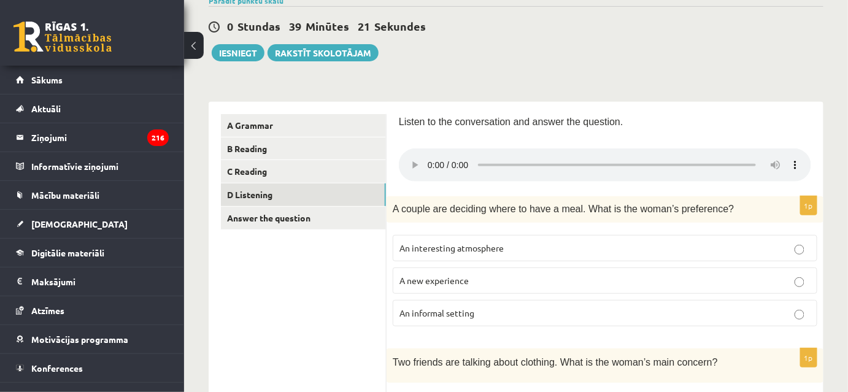
scroll to position [50, 0]
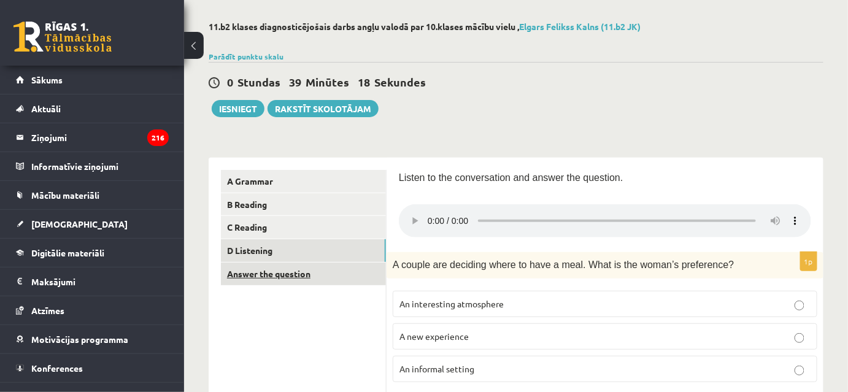
click at [300, 280] on link "Answer the question" at bounding box center [303, 274] width 165 height 23
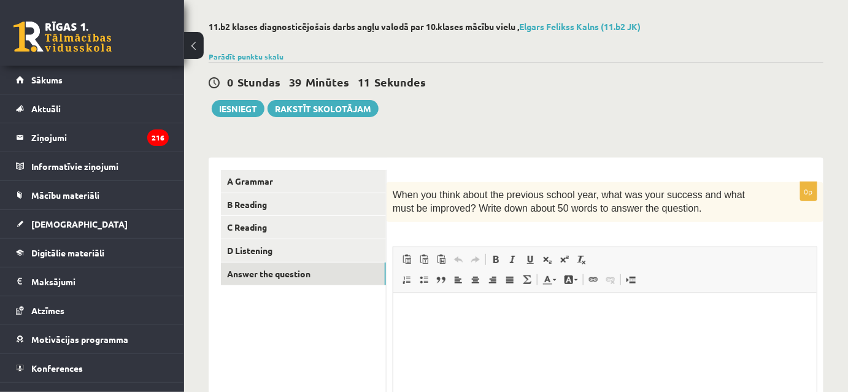
scroll to position [106, 0]
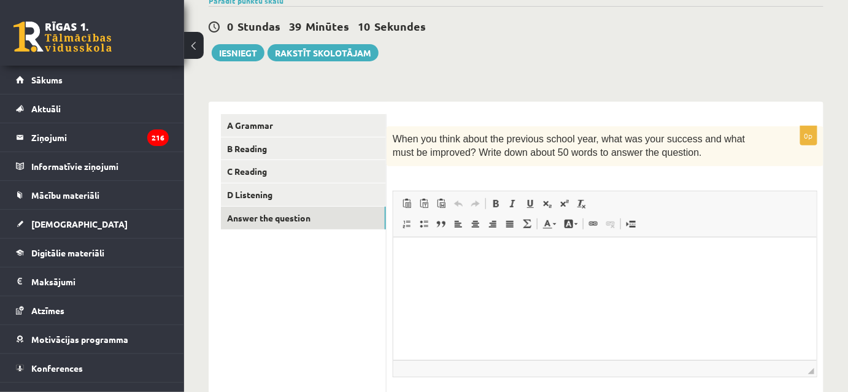
click at [597, 240] on html at bounding box center [604, 255] width 423 height 37
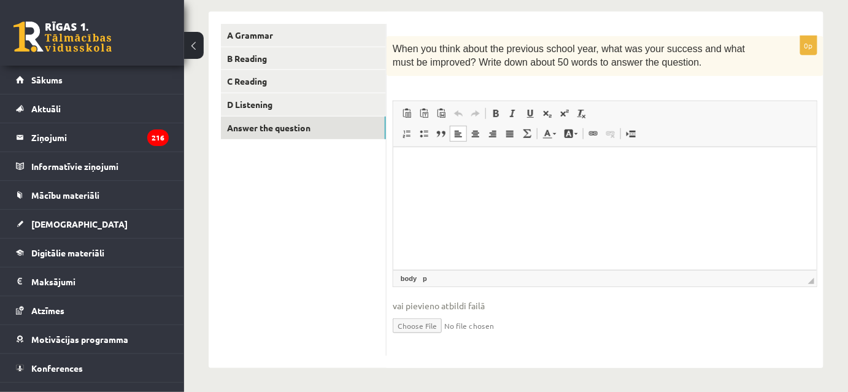
click at [576, 184] on html at bounding box center [604, 165] width 423 height 37
click at [547, 184] on html at bounding box center [604, 165] width 423 height 37
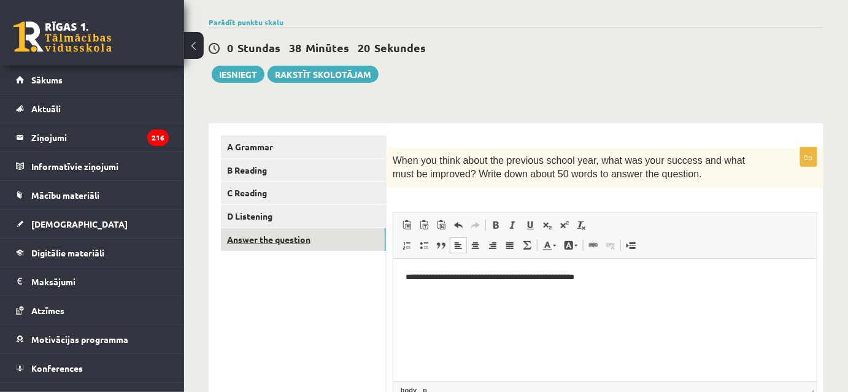
click at [337, 242] on link "Answer the question" at bounding box center [303, 239] width 165 height 23
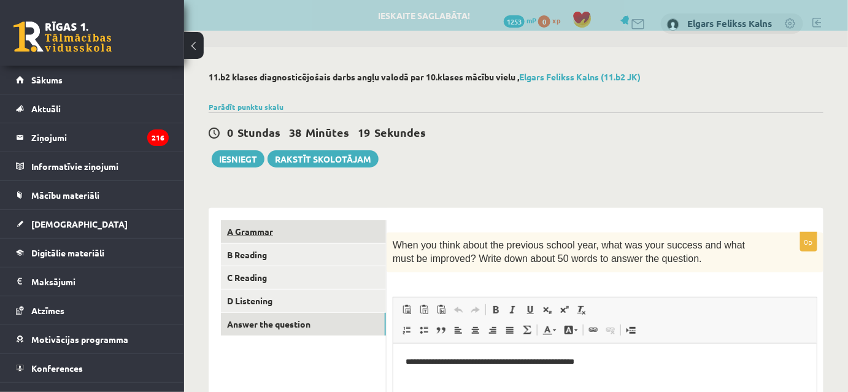
scroll to position [0, 0]
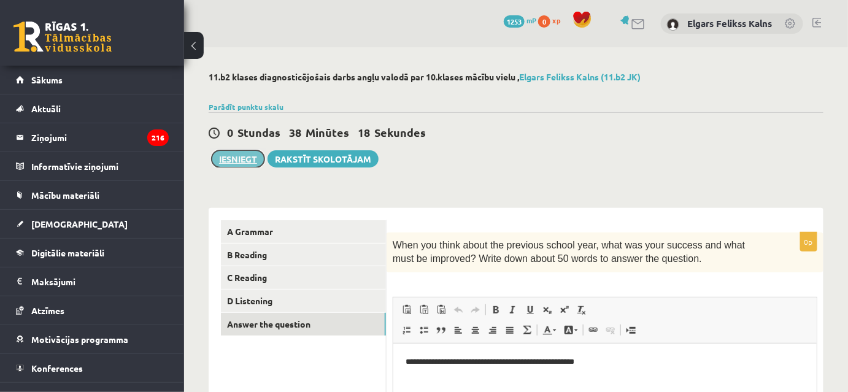
click at [247, 164] on button "Iesniegt" at bounding box center [238, 158] width 53 height 17
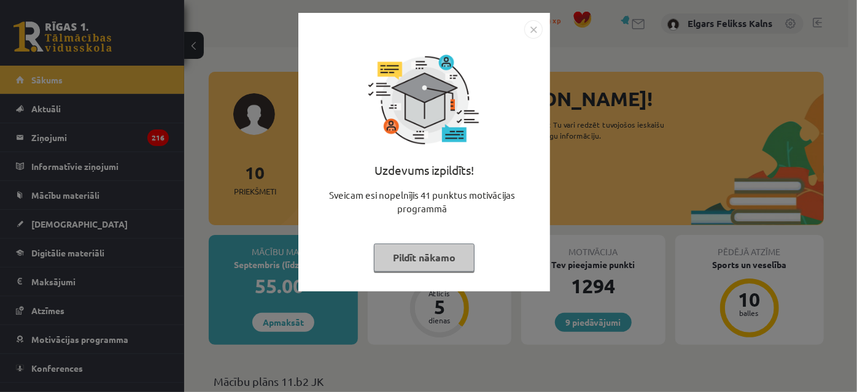
click at [432, 239] on div "Uzdevums izpildīts! Sveicam esi nopelnījis 41 punktus motivācijas programmā Pil…" at bounding box center [424, 162] width 237 height 246
click at [429, 249] on button "Pildīt nākamo" at bounding box center [424, 258] width 101 height 28
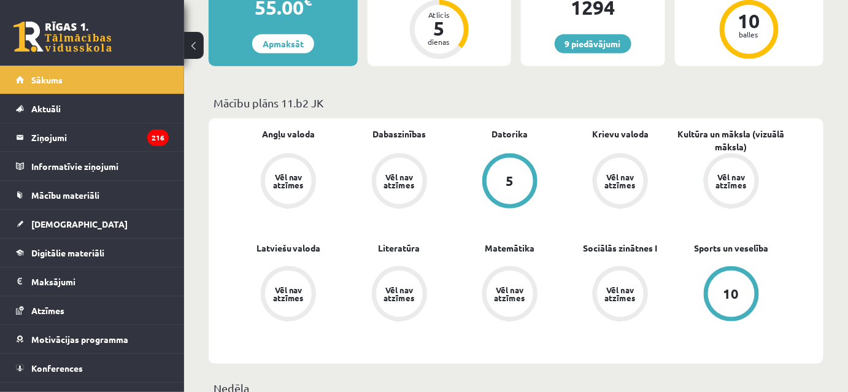
scroll to position [390, 0]
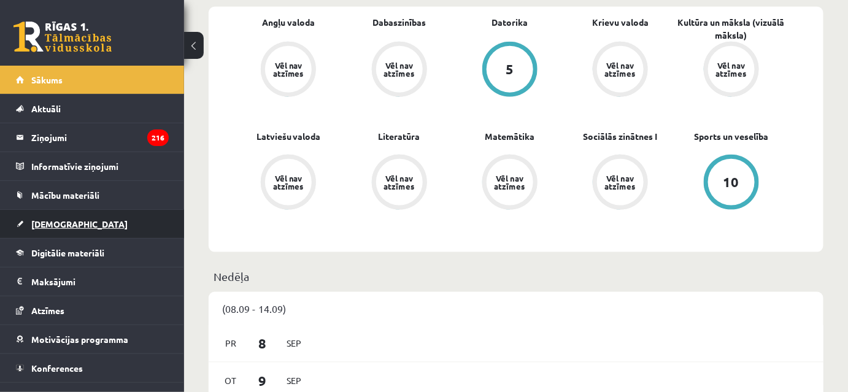
click at [119, 218] on link "[DEMOGRAPHIC_DATA]" at bounding box center [92, 224] width 153 height 28
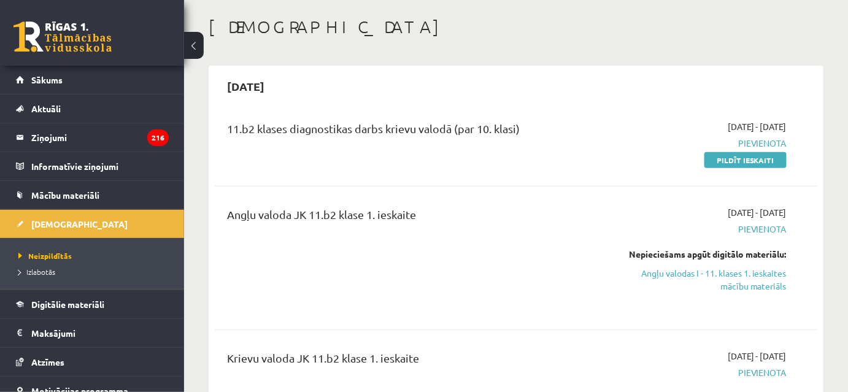
scroll to position [279, 0]
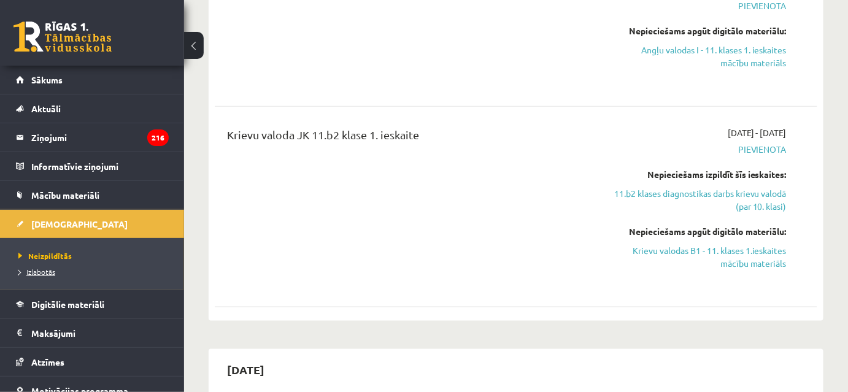
click at [68, 270] on link "Izlabotās" at bounding box center [94, 271] width 153 height 11
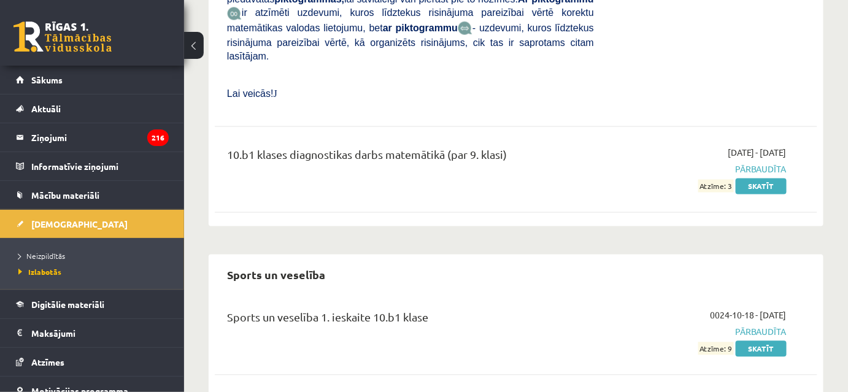
scroll to position [7018, 0]
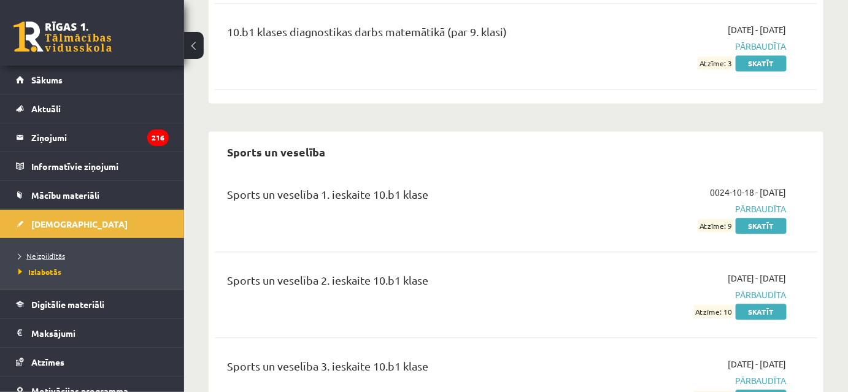
click at [39, 256] on span "Neizpildītās" at bounding box center [41, 256] width 47 height 10
